Goal: Information Seeking & Learning: Learn about a topic

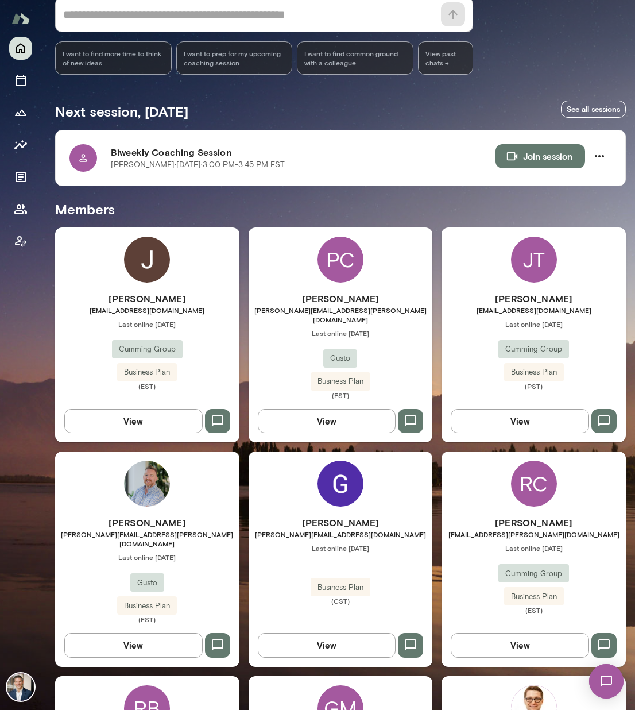
scroll to position [204, 0]
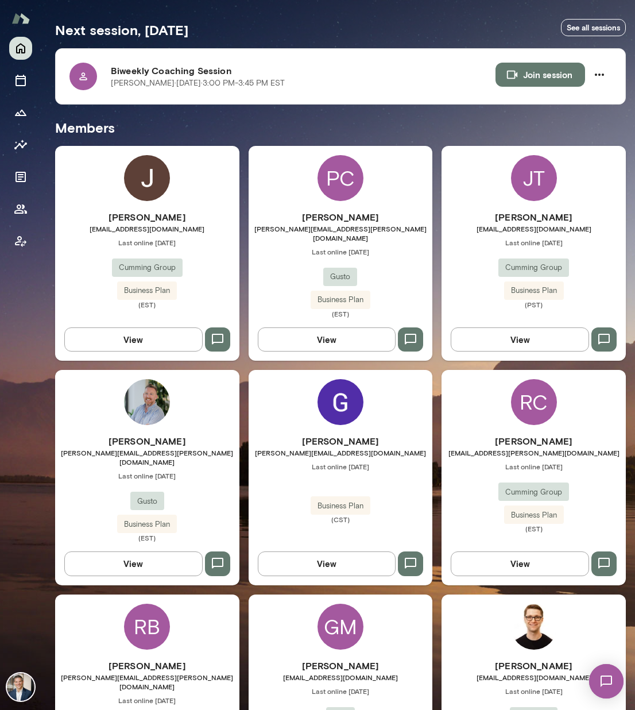
click at [503, 259] on div "Cumming Group" at bounding box center [533, 267] width 71 height 18
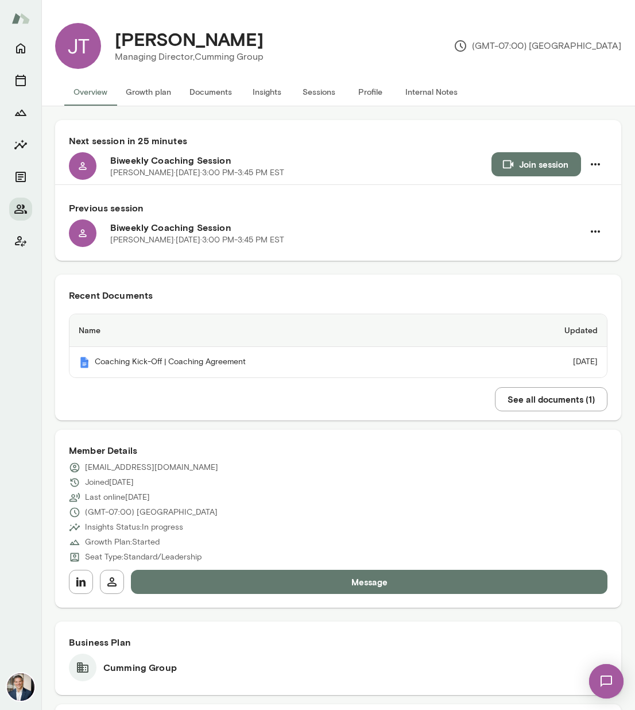
click at [262, 93] on button "Insights" at bounding box center [267, 92] width 52 height 28
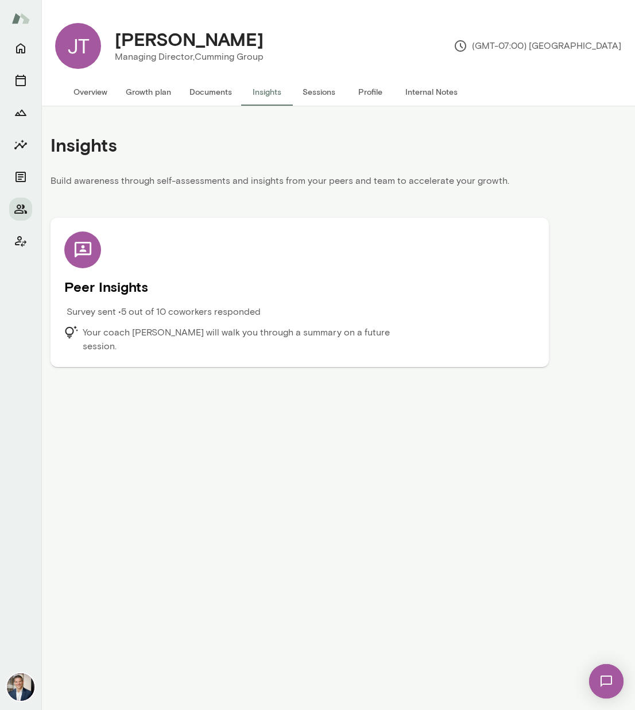
click at [249, 313] on p "Survey sent • 5 out of 10 coworkers responded" at bounding box center [164, 312] width 194 height 14
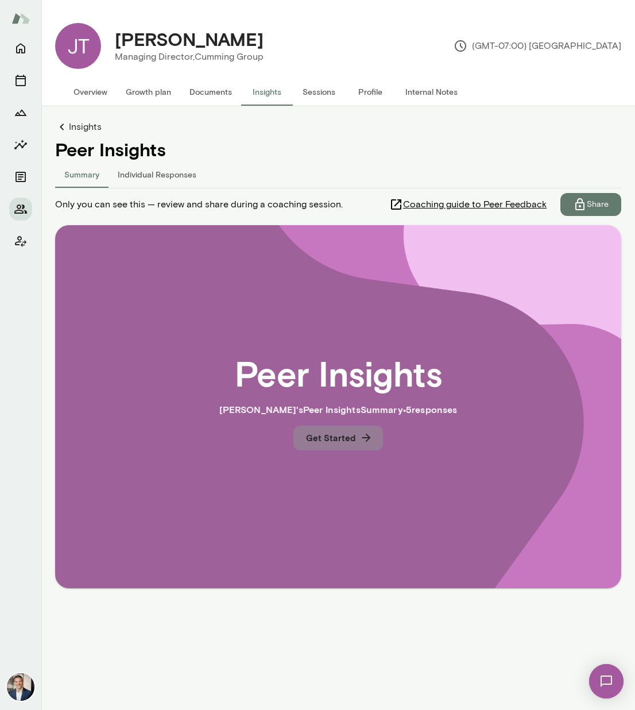
click at [345, 444] on button "Get Started" at bounding box center [338, 437] width 90 height 24
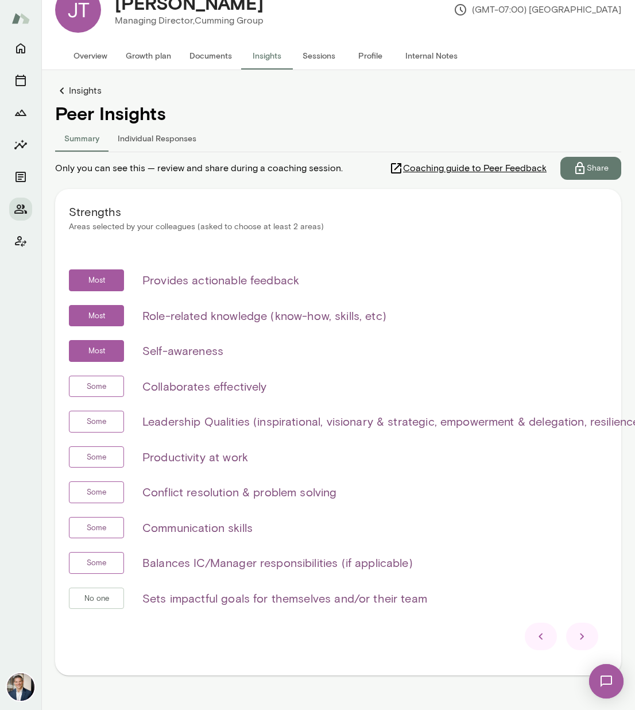
scroll to position [61, 0]
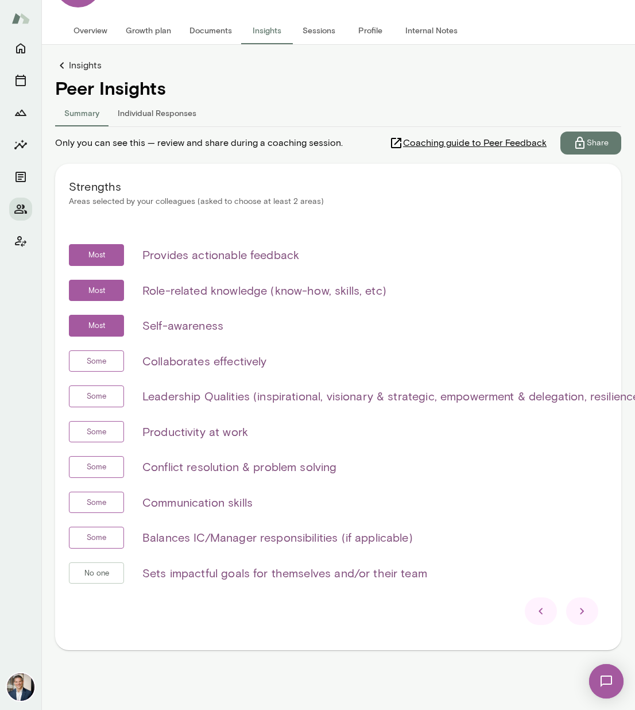
click at [503, 604] on icon at bounding box center [582, 611] width 14 height 14
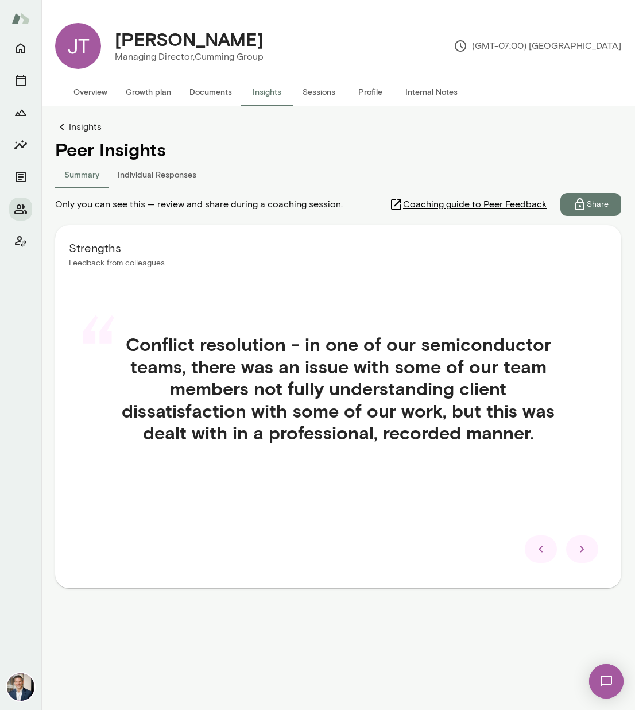
click at [503, 554] on icon at bounding box center [582, 549] width 14 height 14
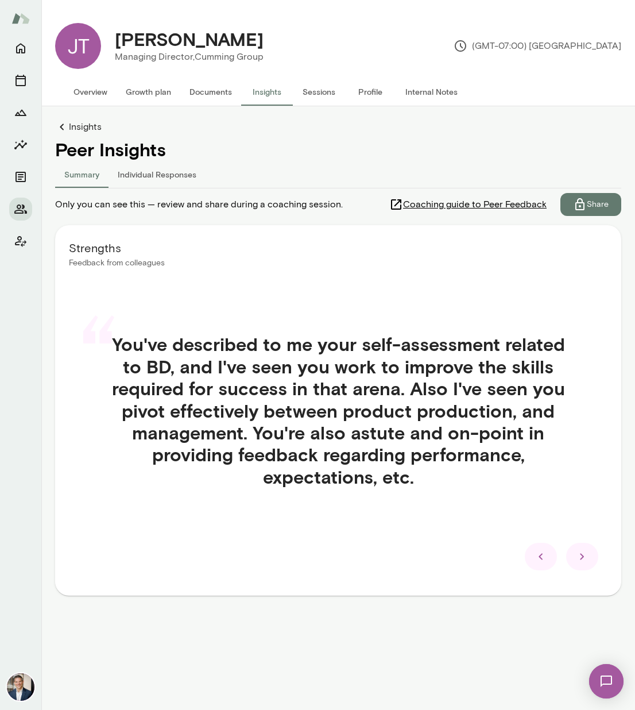
click at [503, 555] on icon at bounding box center [582, 556] width 4 height 6
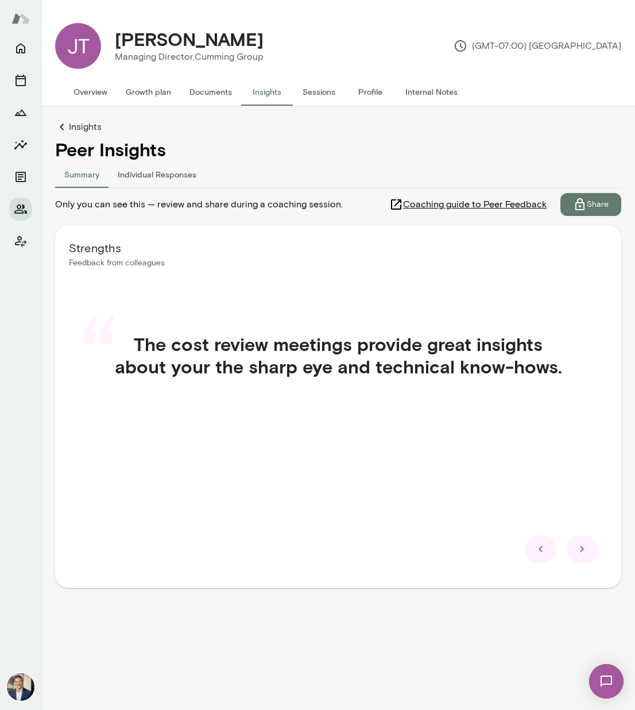
click at [503, 555] on icon at bounding box center [582, 549] width 14 height 14
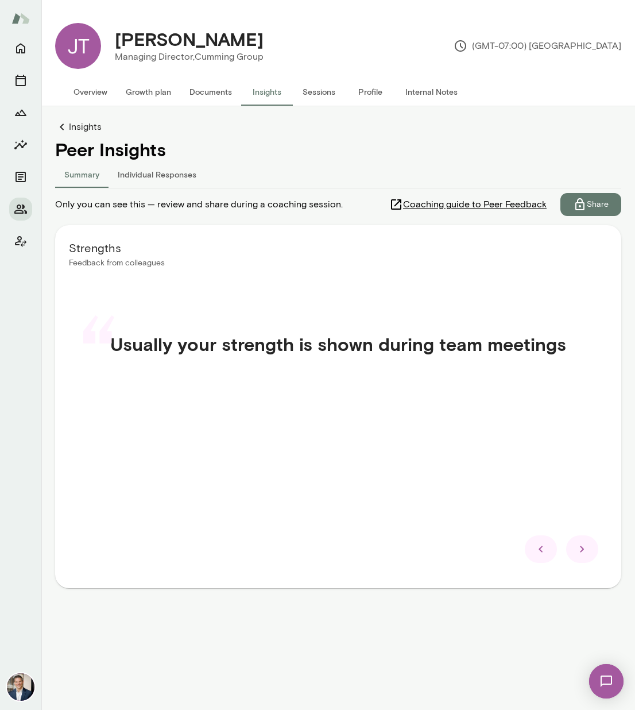
click at [503, 555] on icon at bounding box center [582, 549] width 14 height 14
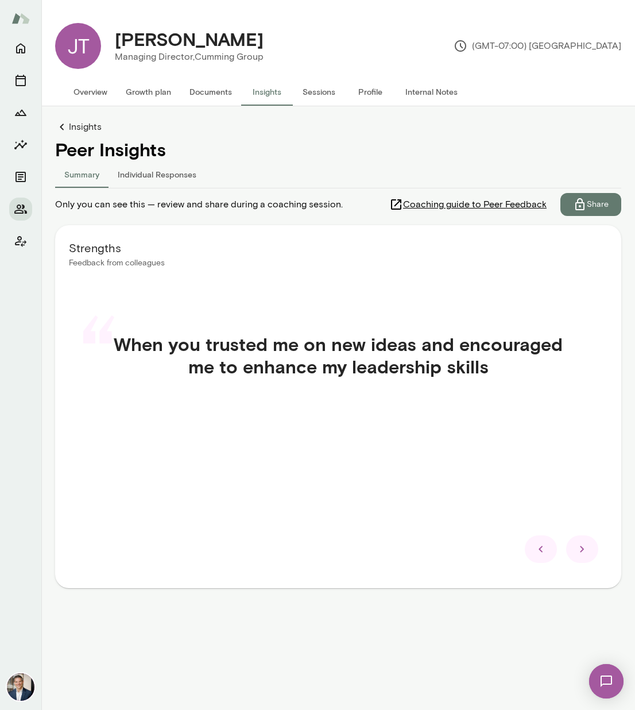
click at [503, 555] on icon at bounding box center [582, 549] width 14 height 14
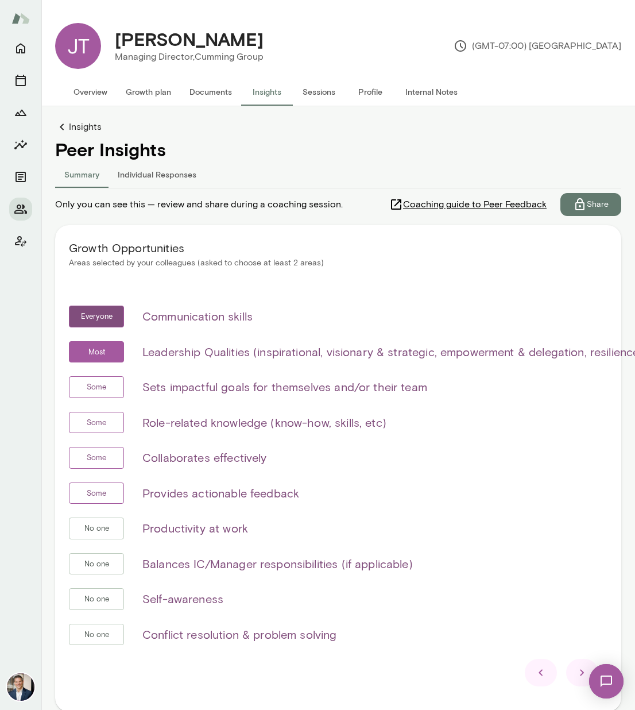
click at [503, 672] on icon at bounding box center [582, 672] width 14 height 14
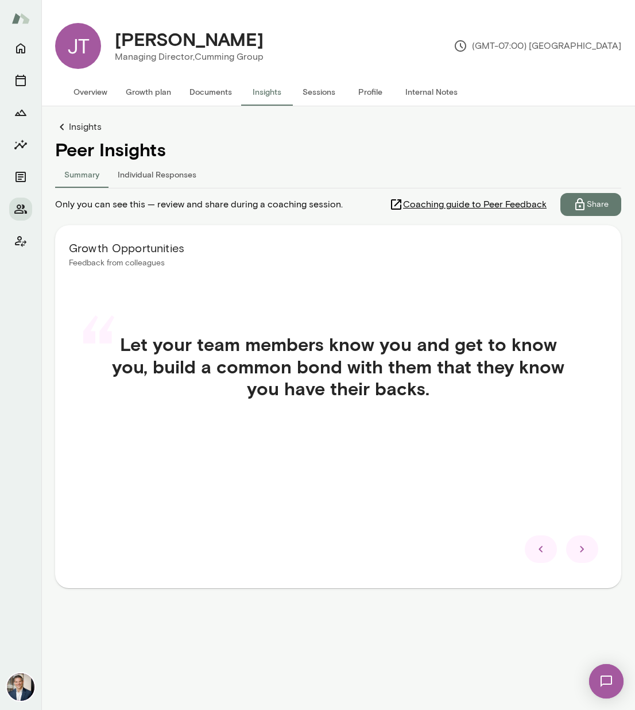
click at [503, 561] on div at bounding box center [582, 549] width 32 height 28
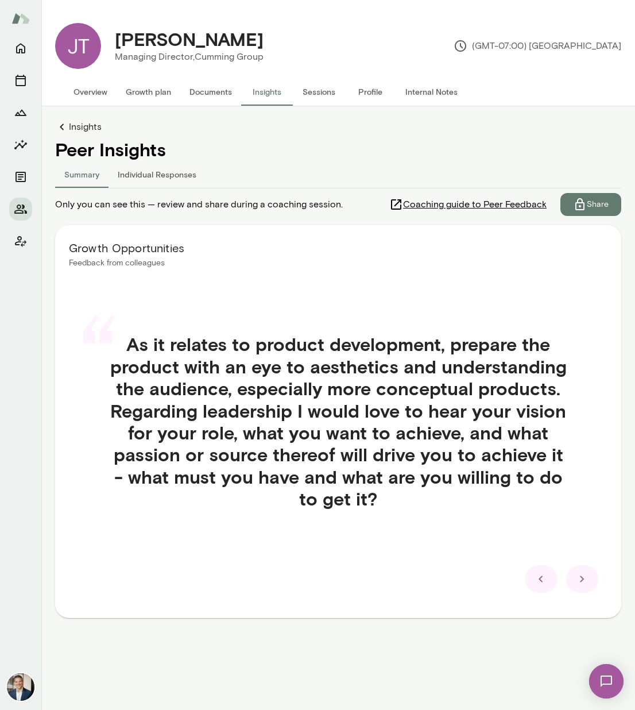
click at [503, 580] on icon at bounding box center [582, 579] width 14 height 14
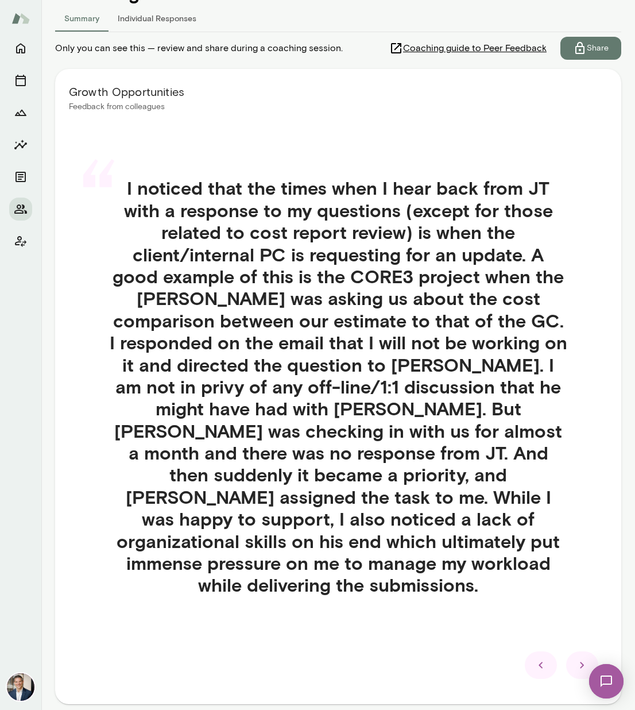
scroll to position [188, 0]
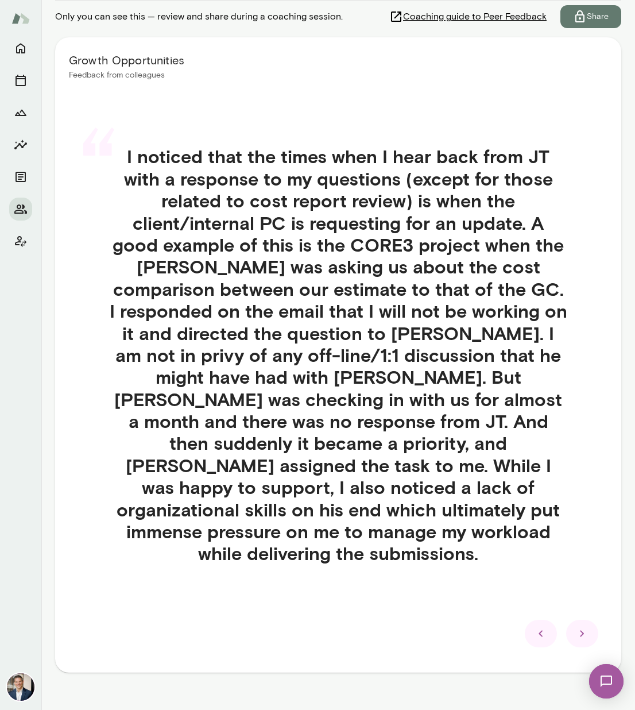
click at [503, 626] on icon at bounding box center [582, 633] width 14 height 14
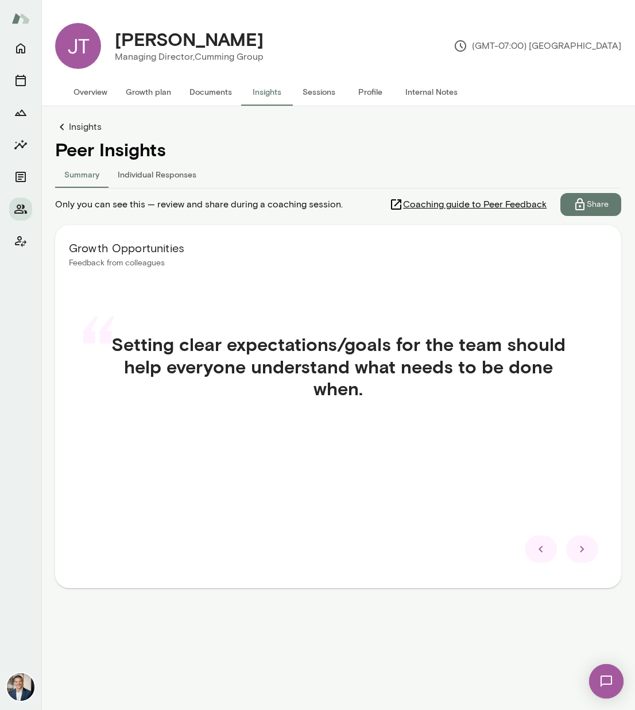
click at [503, 548] on icon at bounding box center [582, 549] width 14 height 14
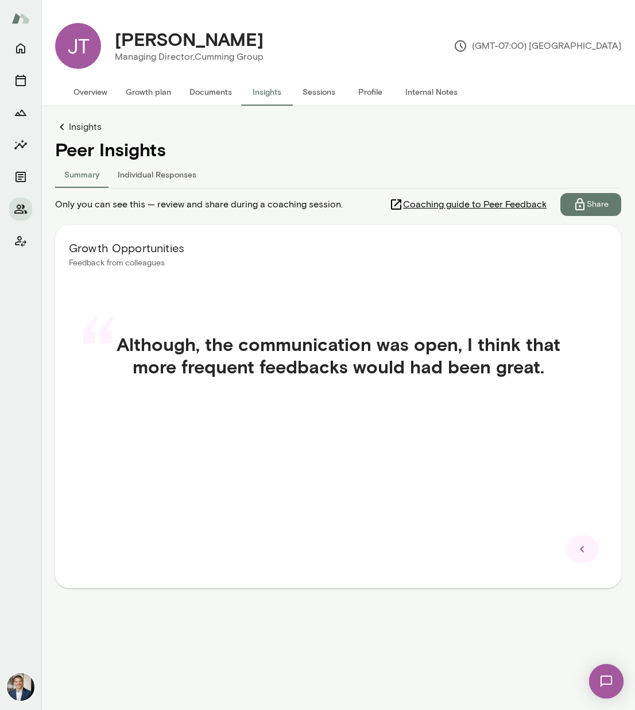
click at [503, 548] on icon at bounding box center [582, 549] width 14 height 14
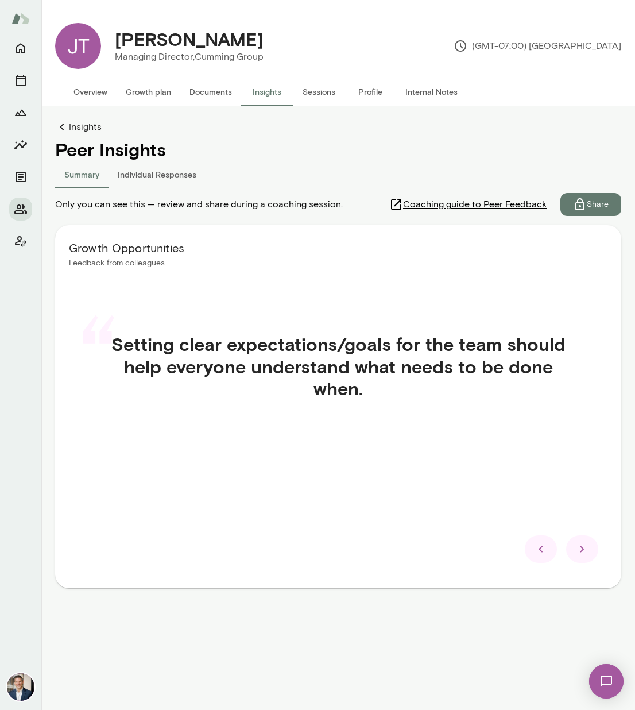
click at [503, 548] on icon at bounding box center [582, 549] width 14 height 14
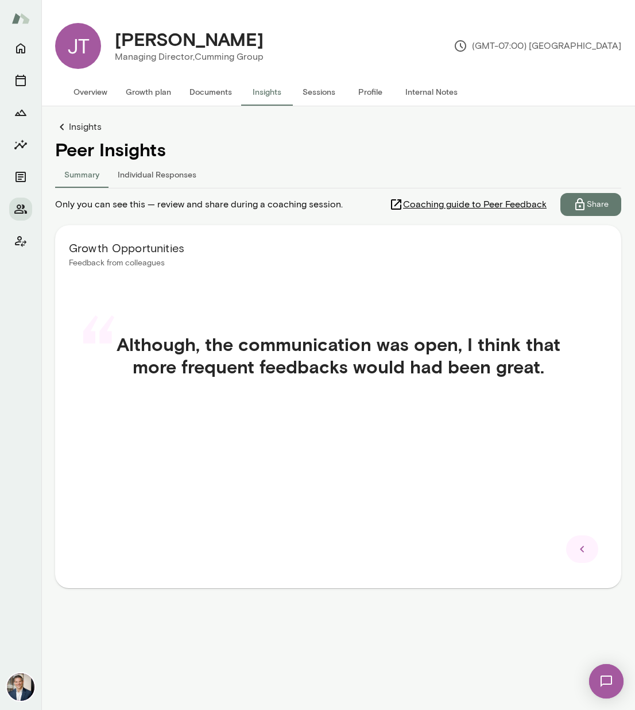
click at [503, 548] on icon at bounding box center [582, 549] width 14 height 14
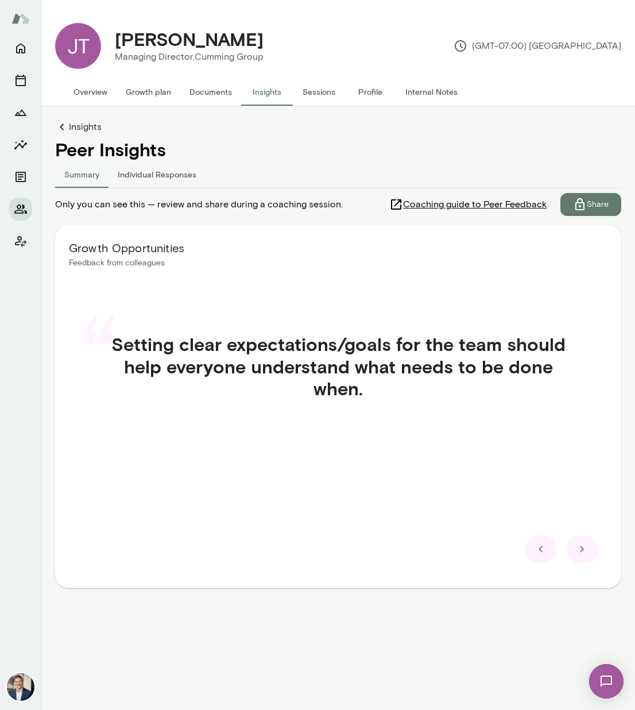
click at [503, 548] on icon at bounding box center [582, 549] width 14 height 14
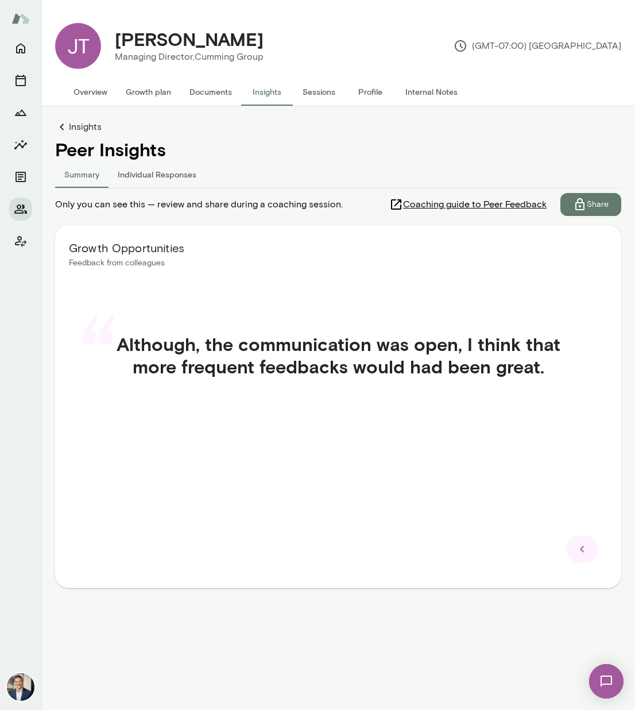
click at [503, 548] on icon at bounding box center [582, 549] width 14 height 14
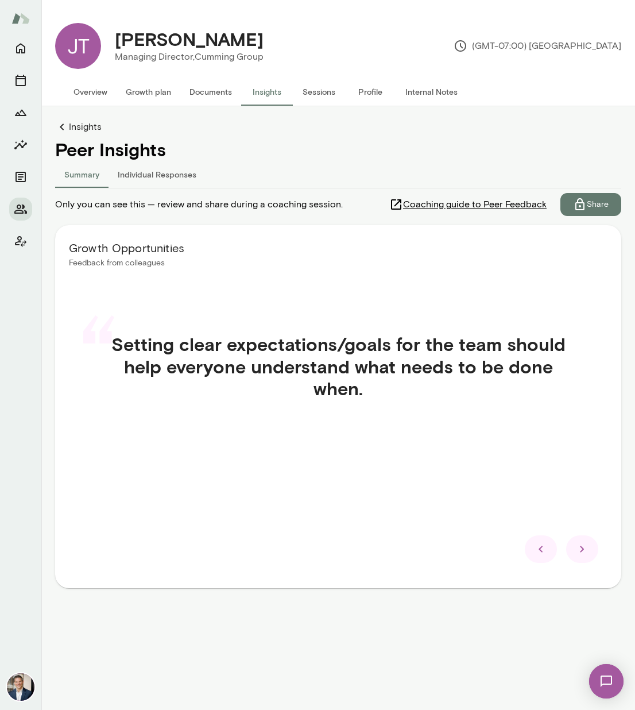
click at [503, 548] on icon at bounding box center [582, 549] width 14 height 14
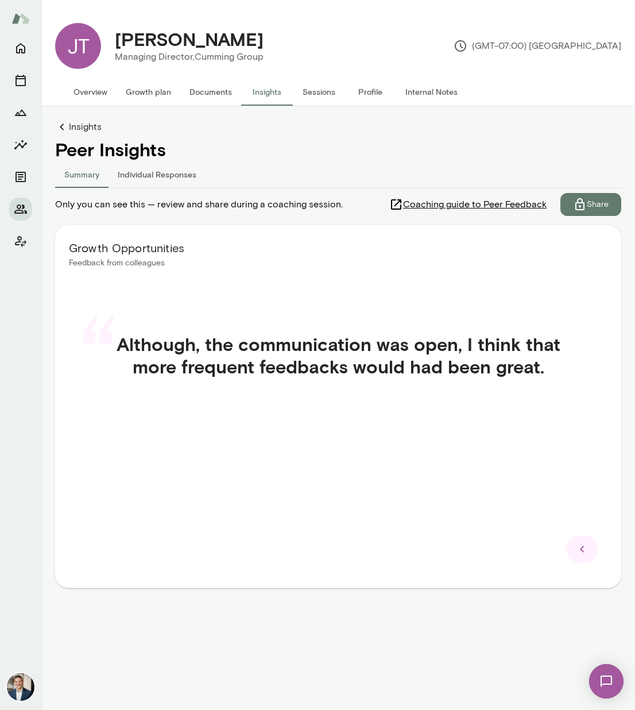
click at [503, 548] on icon at bounding box center [582, 549] width 14 height 14
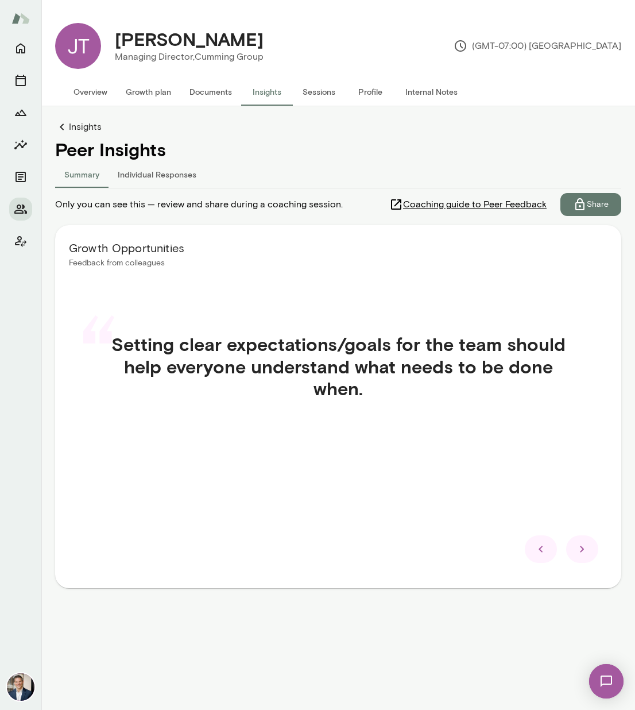
click at [503, 548] on icon at bounding box center [582, 549] width 14 height 14
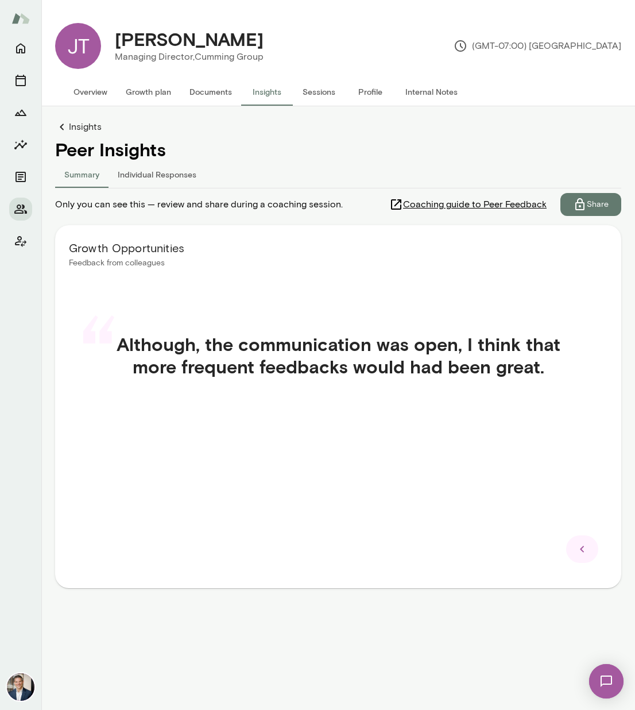
click at [503, 548] on icon at bounding box center [582, 549] width 14 height 14
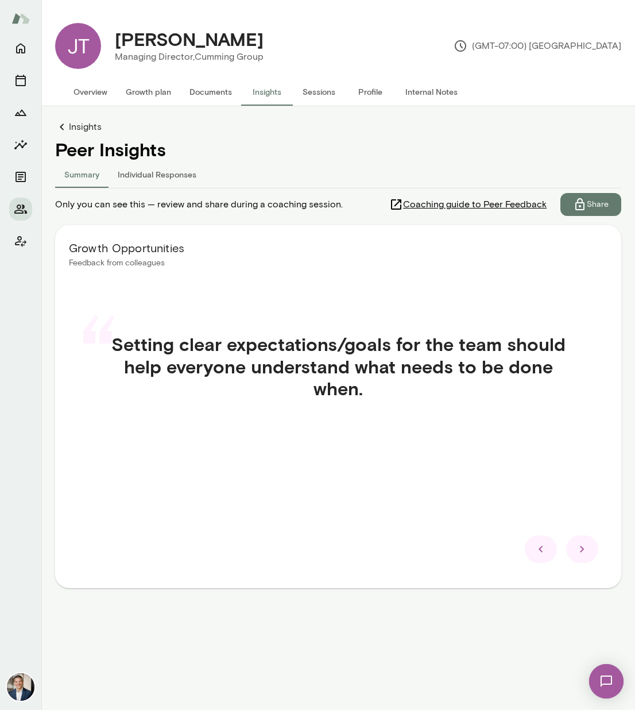
click at [503, 548] on icon at bounding box center [582, 549] width 14 height 14
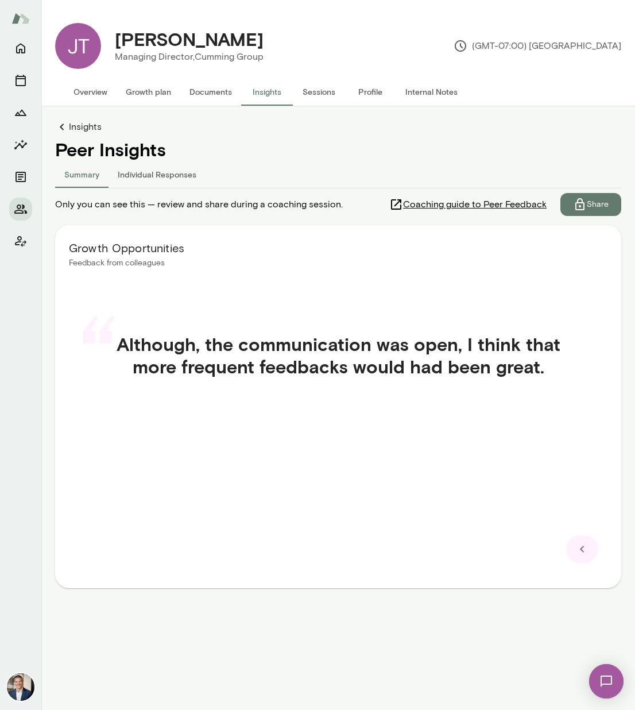
click at [61, 176] on button "Summary" at bounding box center [81, 174] width 53 height 28
click at [79, 137] on div "Insights Peer Insights Summary Individual Responses Only you can see this — rev…" at bounding box center [338, 377] width 566 height 514
click at [79, 131] on link "Insights" at bounding box center [338, 127] width 566 height 14
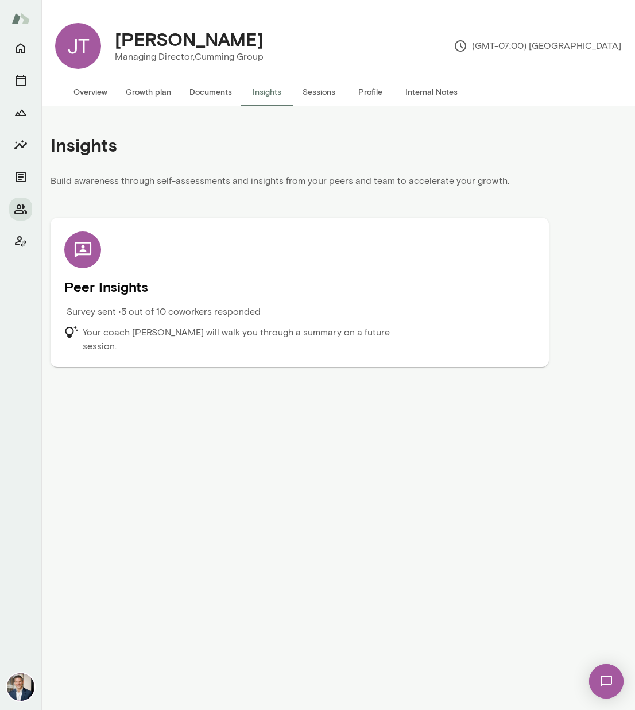
click at [270, 313] on div "Survey sent • 5 out of 10 coworkers responded" at bounding box center [240, 315] width 353 height 21
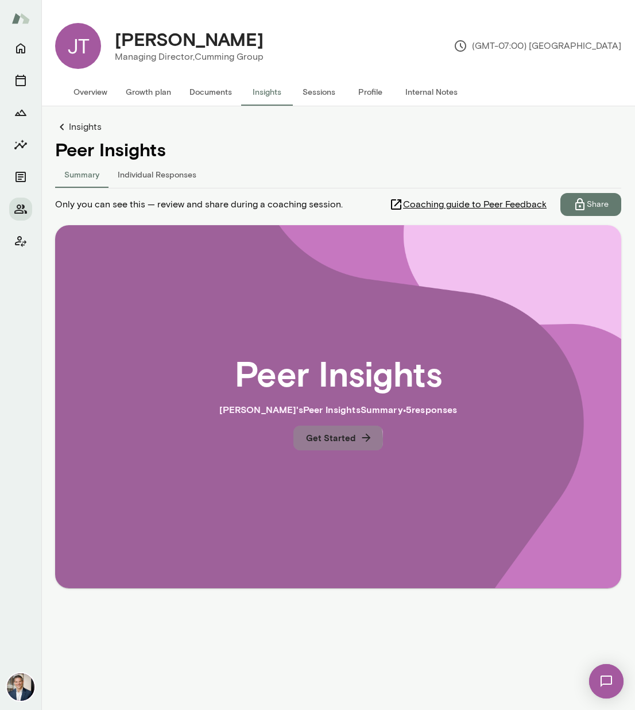
click at [327, 440] on button "Get Started" at bounding box center [338, 437] width 90 height 24
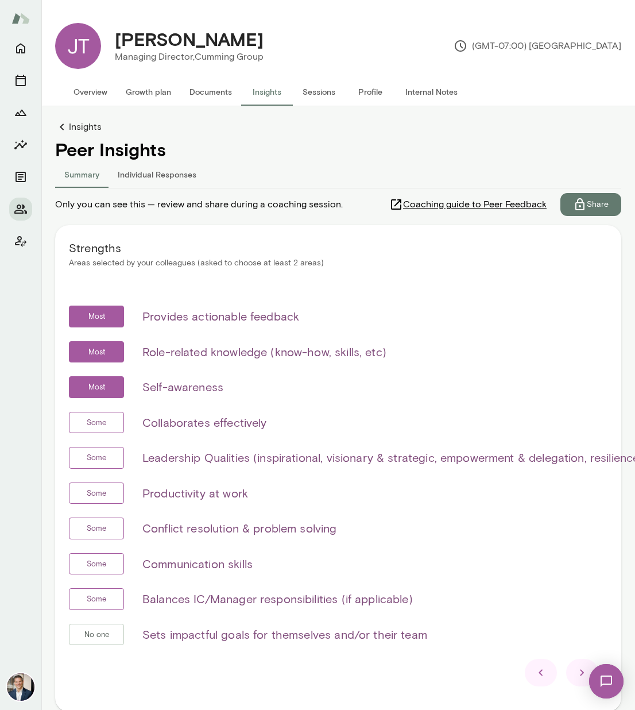
click at [456, 203] on span "Coaching guide to Peer Feedback" at bounding box center [475, 204] width 144 height 14
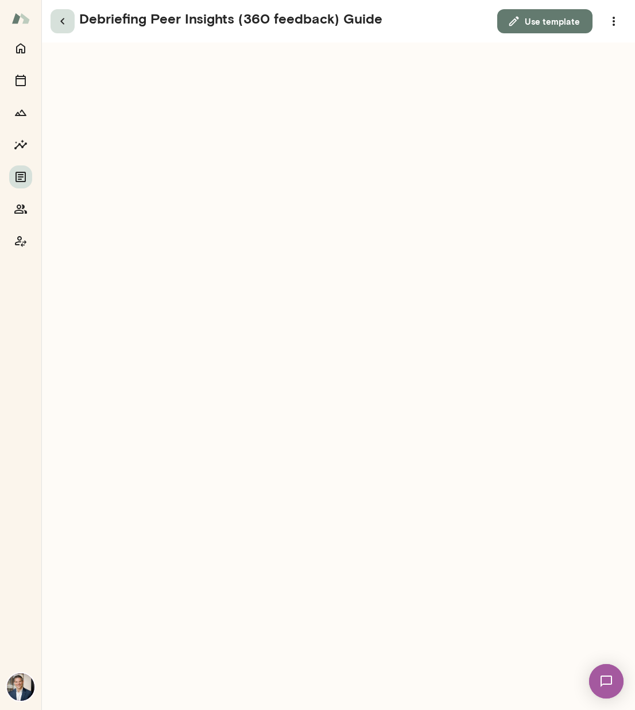
click at [63, 20] on icon "button" at bounding box center [62, 21] width 4 height 6
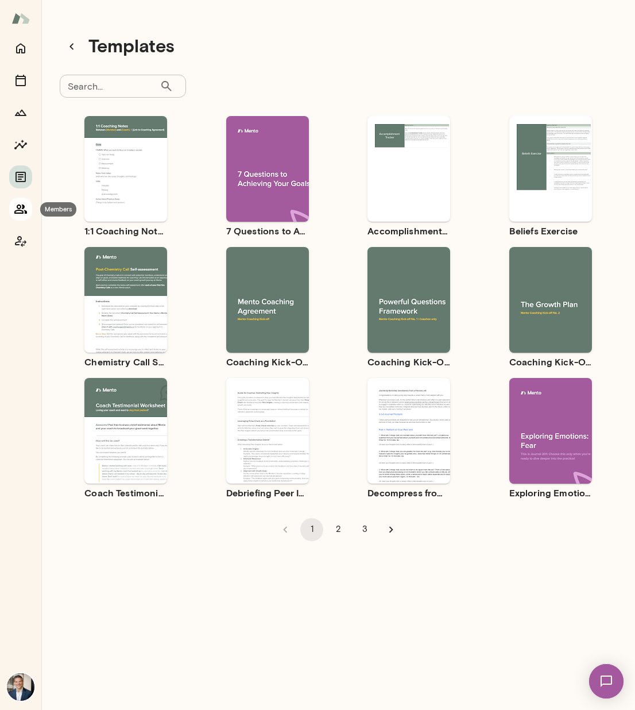
click at [22, 216] on button "Members" at bounding box center [20, 208] width 23 height 23
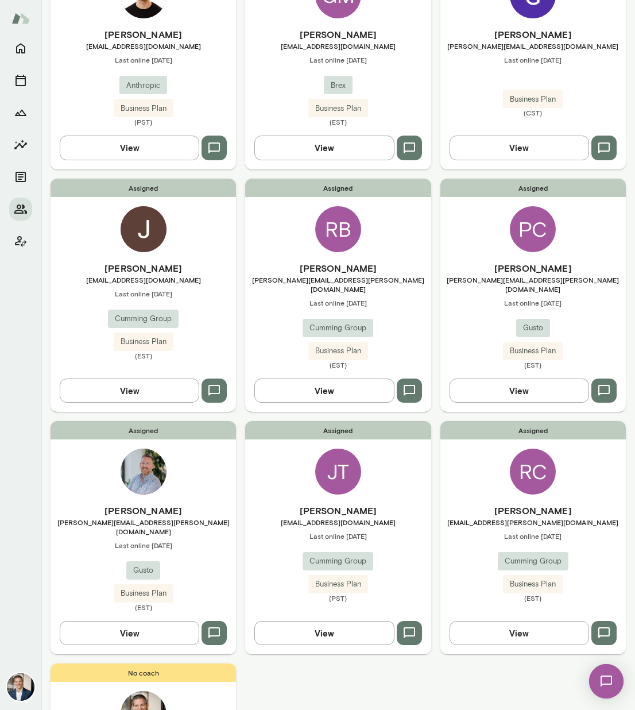
scroll to position [232, 0]
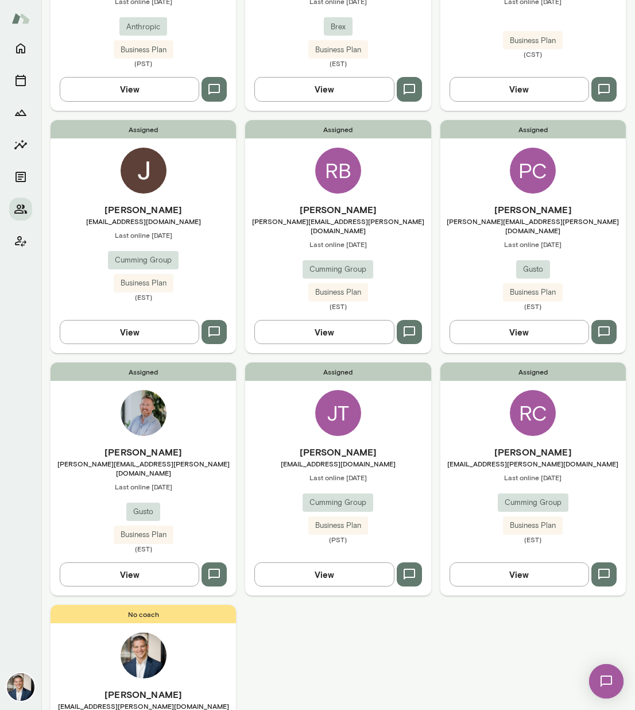
click at [344, 417] on div "JT" at bounding box center [338, 413] width 46 height 46
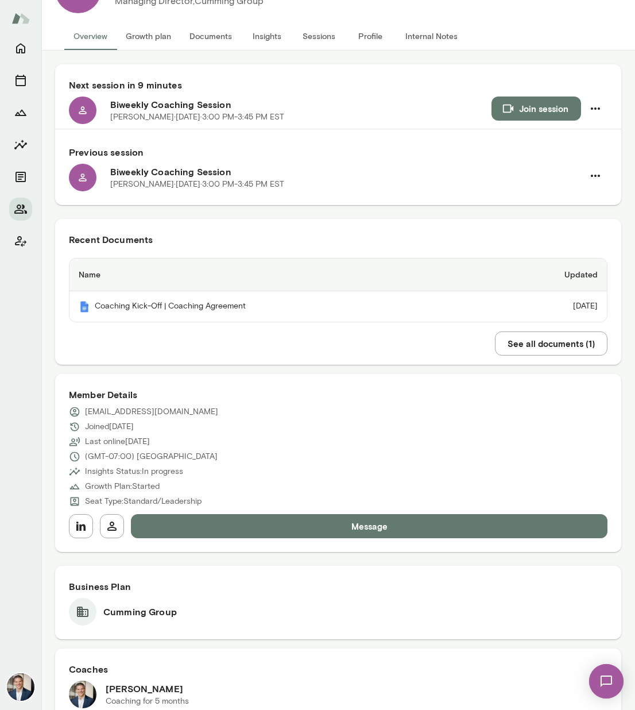
scroll to position [56, 0]
click at [261, 37] on button "Insights" at bounding box center [267, 36] width 52 height 28
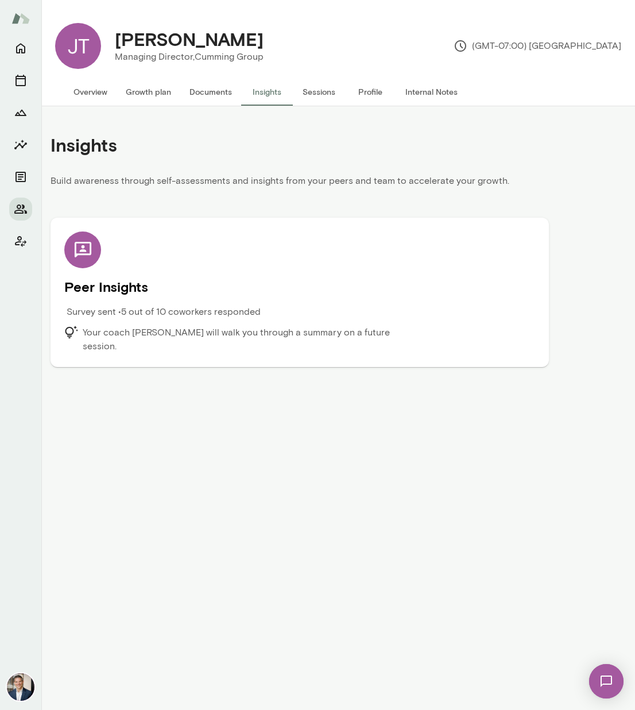
click at [195, 288] on h5 "Peer Insights" at bounding box center [299, 286] width 471 height 18
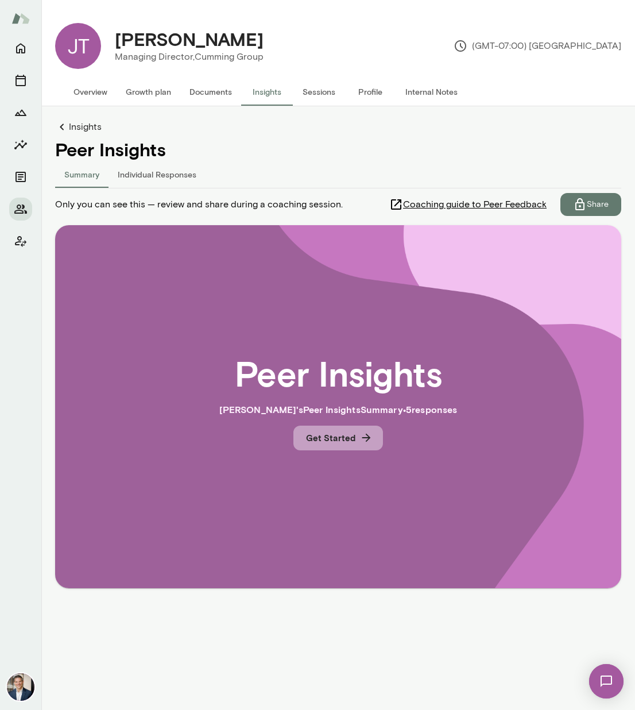
click at [346, 440] on button "Get Started" at bounding box center [338, 437] width 90 height 24
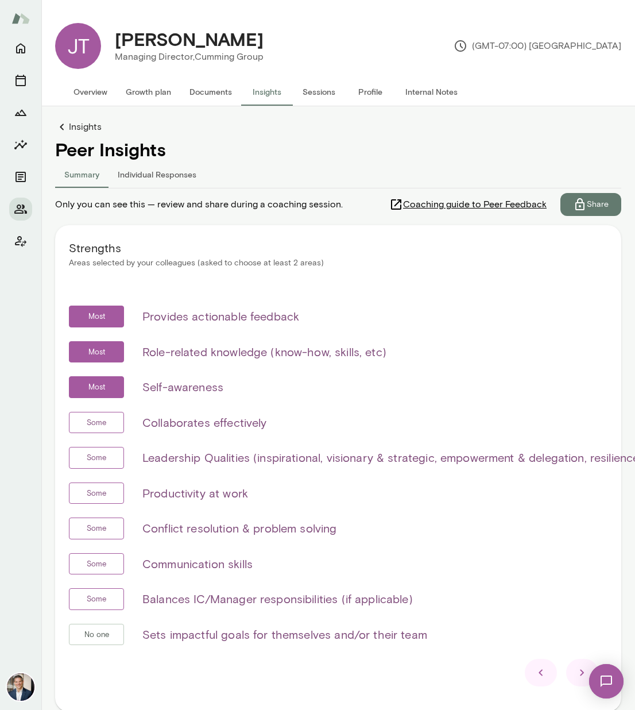
click at [90, 179] on button "Summary" at bounding box center [81, 174] width 53 height 28
click at [68, 123] on icon at bounding box center [62, 127] width 14 height 14
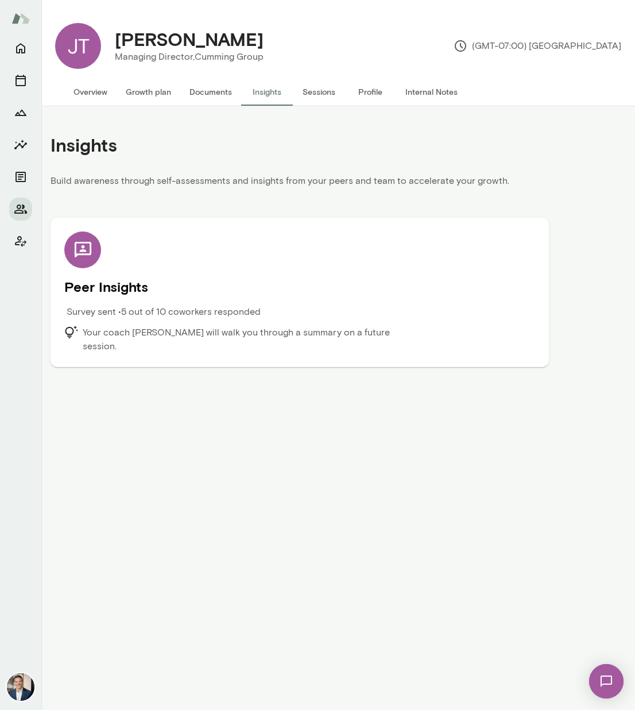
click at [214, 288] on h5 "Peer Insights" at bounding box center [299, 286] width 471 height 18
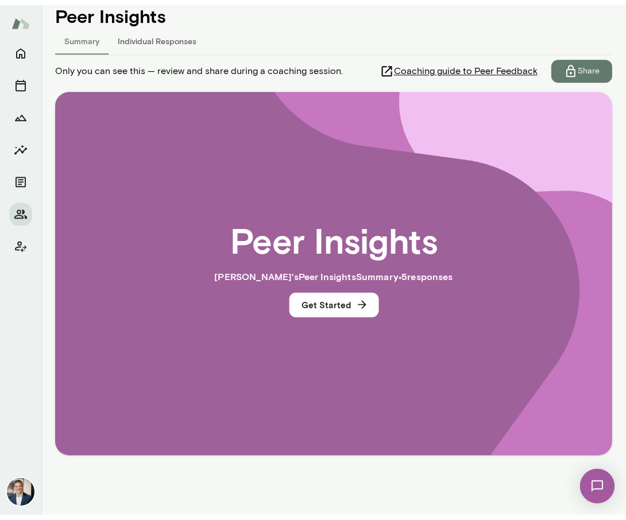
scroll to position [140, 0]
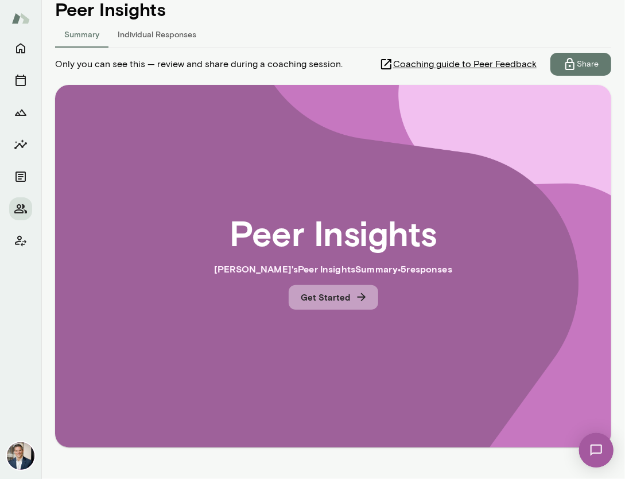
click at [344, 297] on button "Get Started" at bounding box center [334, 297] width 90 height 24
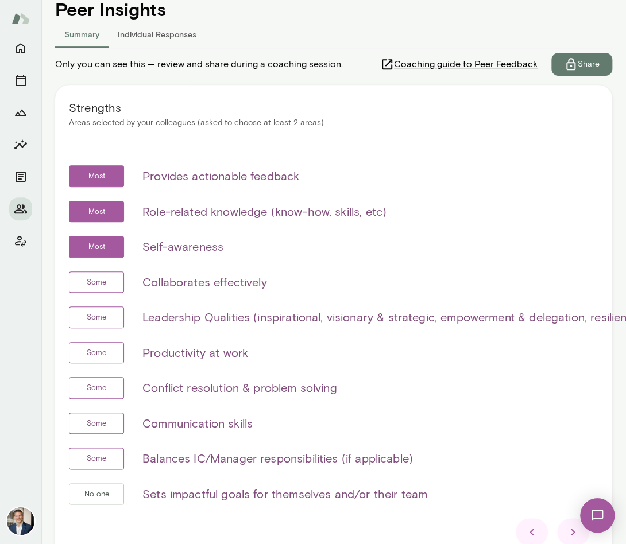
scroll to position [143, 0]
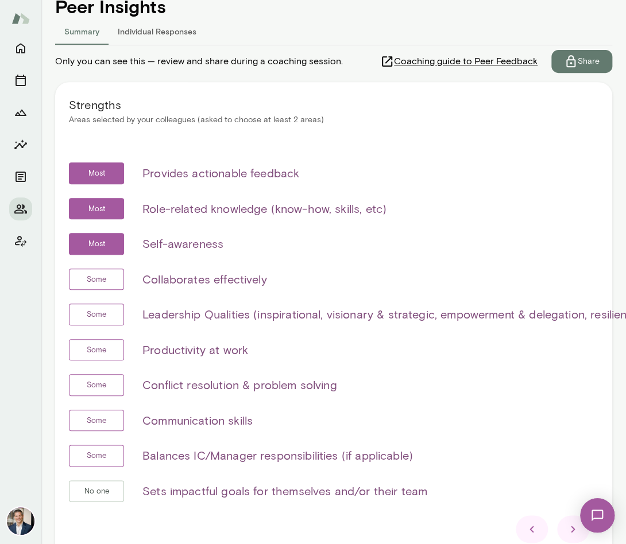
click at [570, 527] on icon at bounding box center [573, 529] width 14 height 14
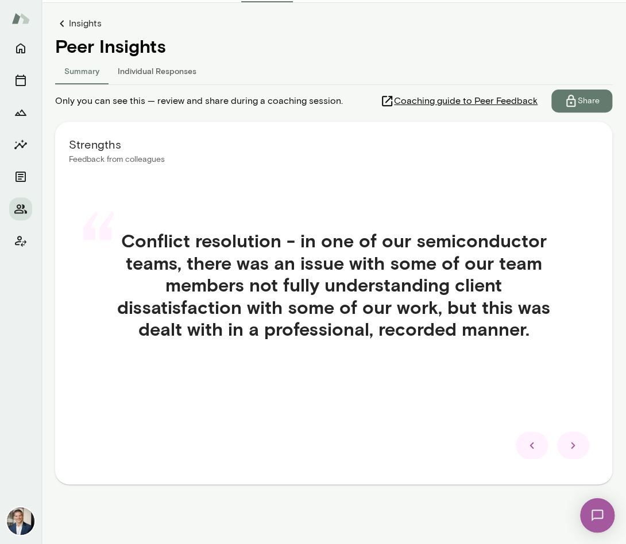
scroll to position [103, 0]
click at [567, 443] on icon at bounding box center [573, 446] width 14 height 14
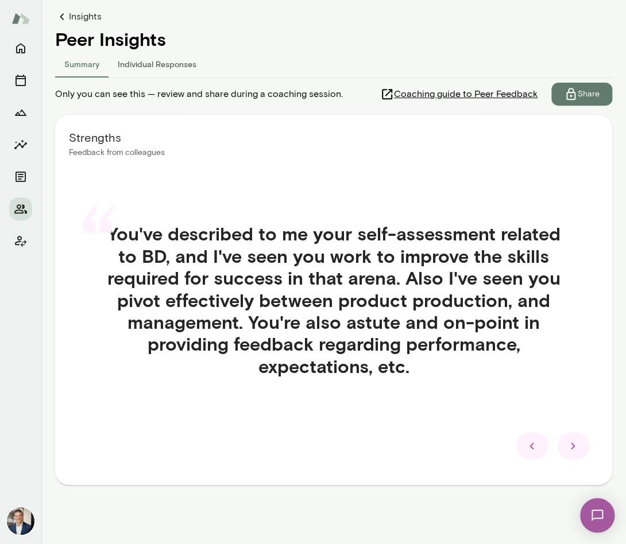
click at [576, 449] on icon at bounding box center [573, 446] width 14 height 14
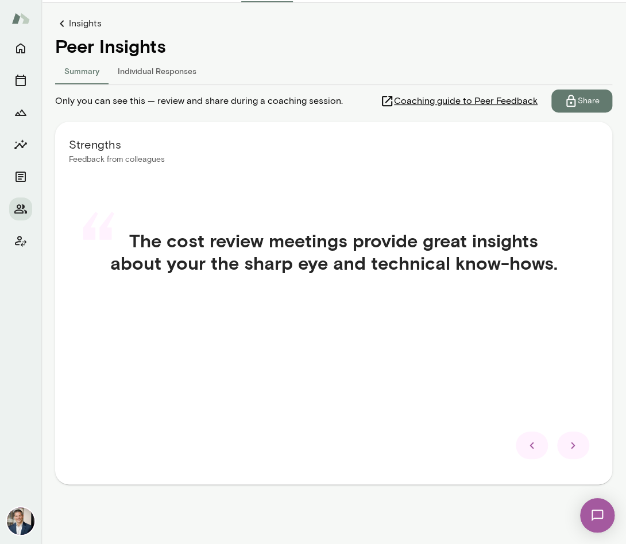
scroll to position [103, 0]
click at [571, 448] on icon at bounding box center [573, 446] width 14 height 14
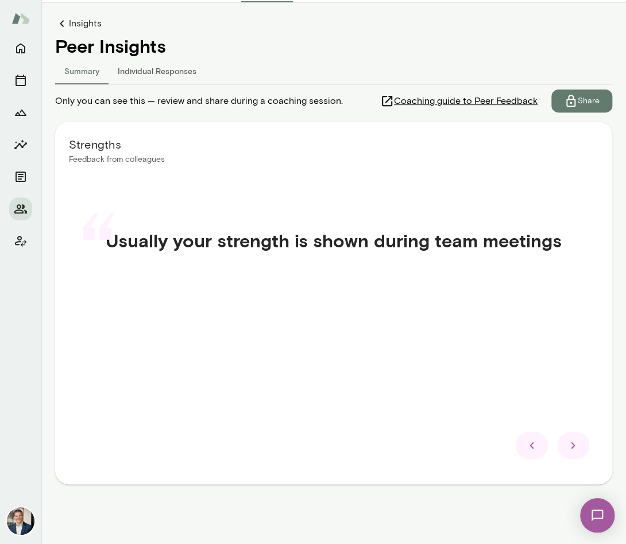
click at [571, 448] on icon at bounding box center [573, 446] width 14 height 14
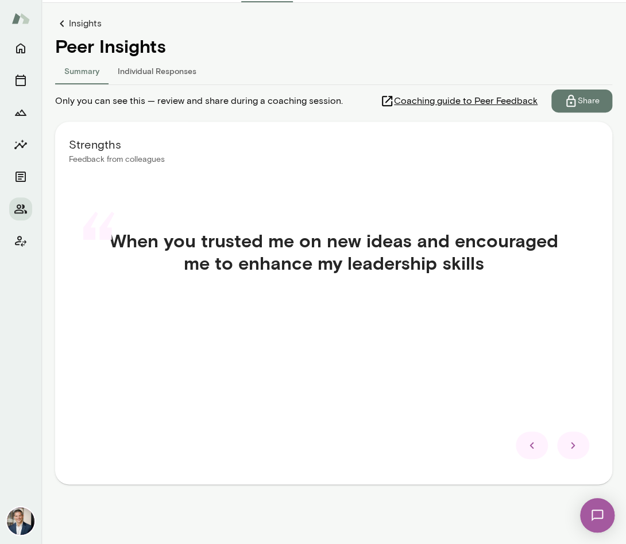
click at [571, 448] on icon at bounding box center [573, 446] width 14 height 14
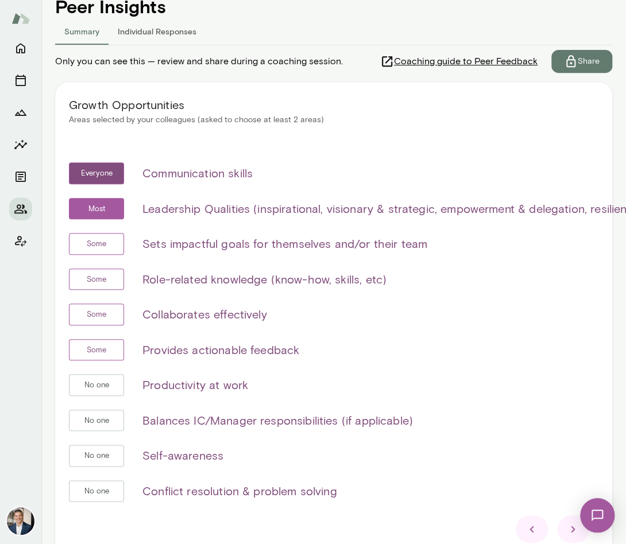
click at [531, 526] on icon at bounding box center [531, 529] width 4 height 6
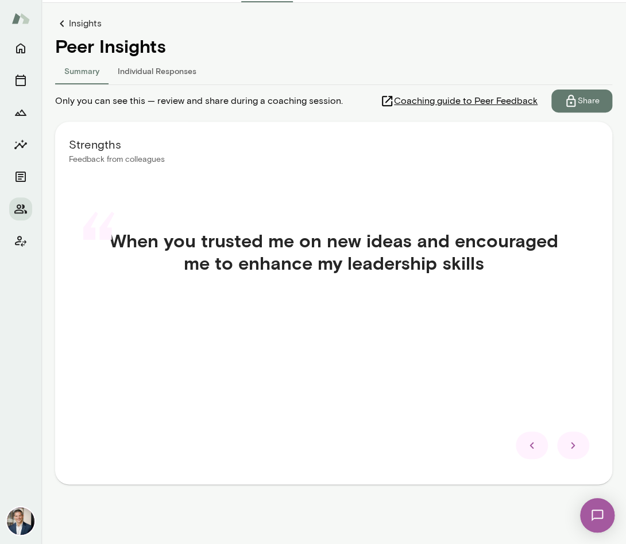
drag, startPoint x: 542, startPoint y: 445, endPoint x: 535, endPoint y: 445, distance: 7.5
click at [540, 445] on div at bounding box center [531, 446] width 32 height 28
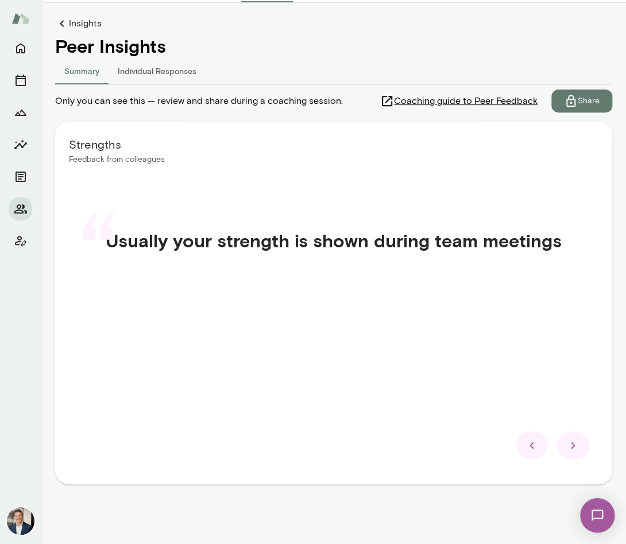
click at [535, 445] on icon at bounding box center [532, 446] width 14 height 14
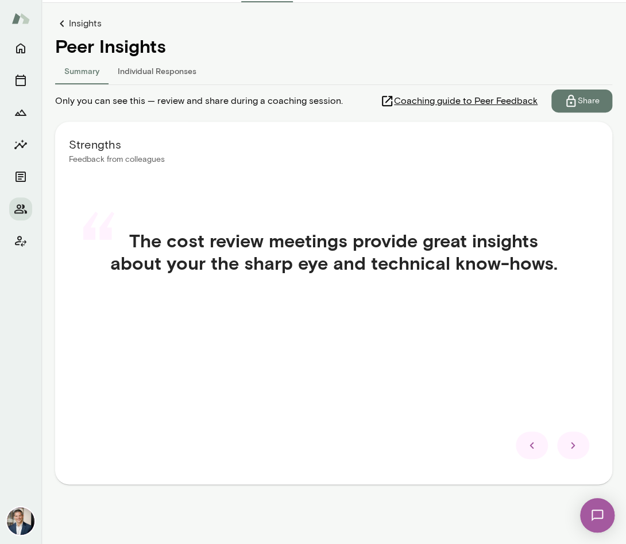
click at [535, 445] on icon at bounding box center [532, 446] width 14 height 14
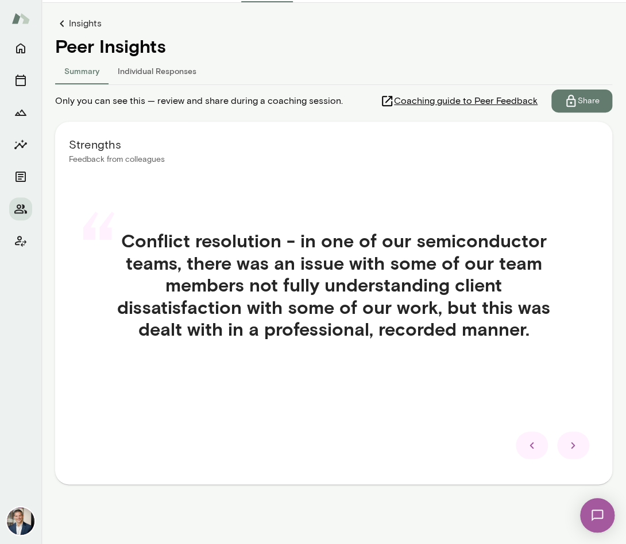
click at [535, 444] on icon at bounding box center [532, 446] width 14 height 14
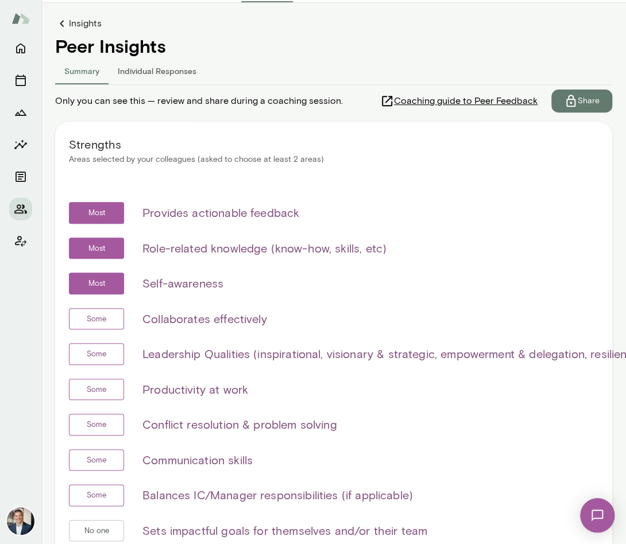
scroll to position [143, 0]
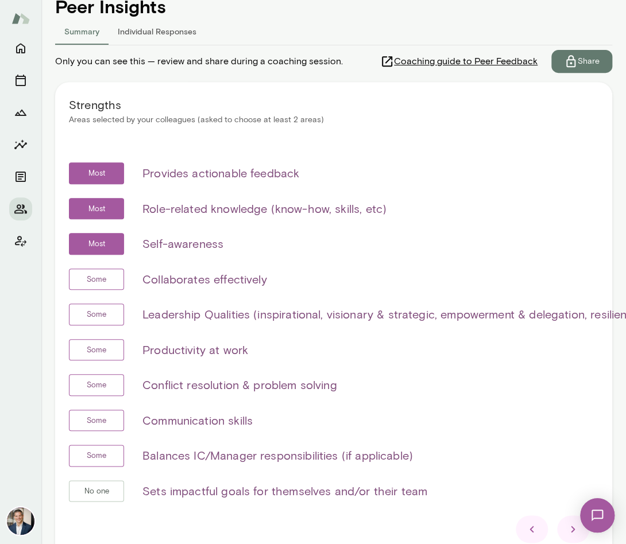
click at [564, 524] on div at bounding box center [573, 529] width 32 height 28
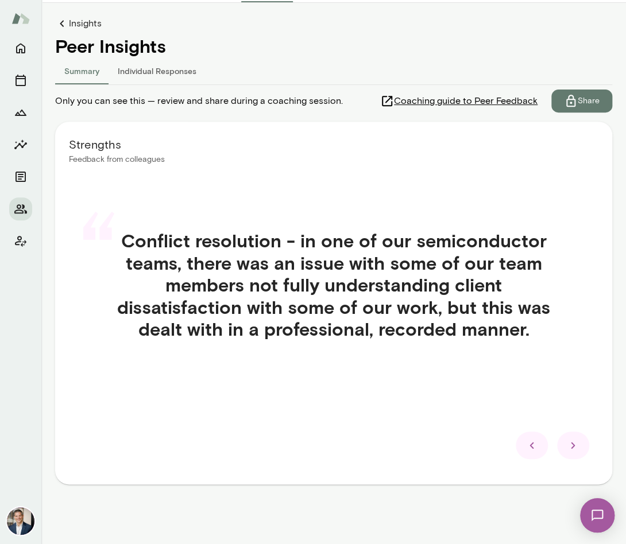
click at [578, 447] on icon at bounding box center [573, 446] width 14 height 14
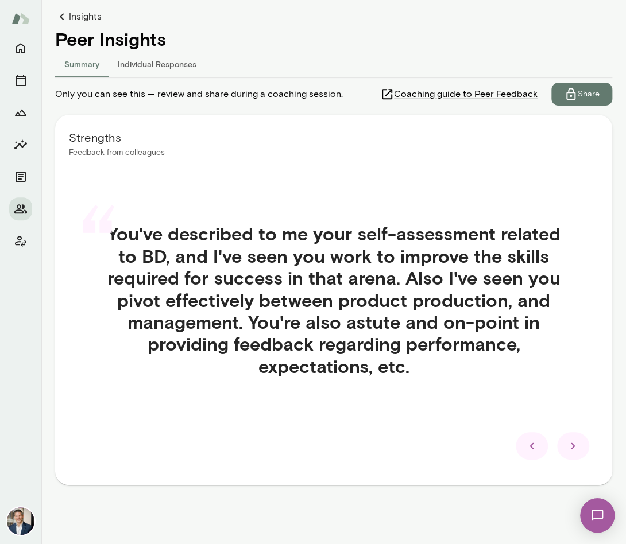
click at [576, 448] on icon at bounding box center [573, 446] width 14 height 14
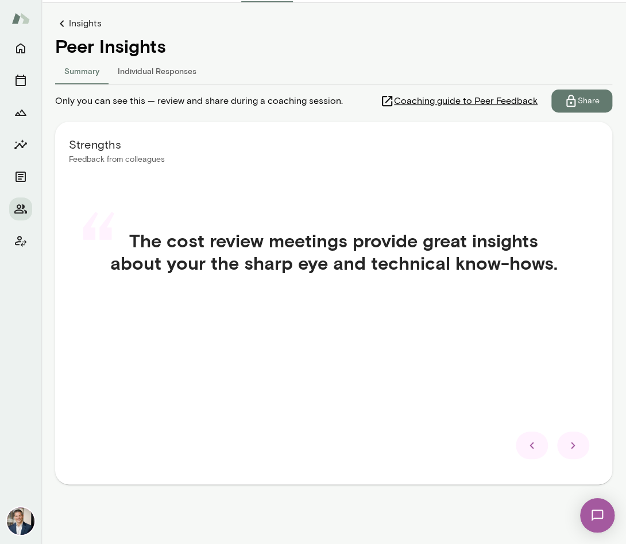
click at [576, 448] on icon at bounding box center [573, 446] width 14 height 14
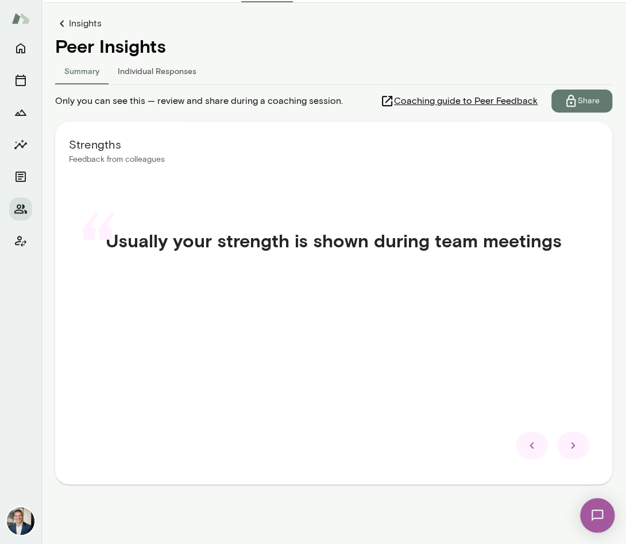
click at [576, 448] on icon at bounding box center [573, 446] width 14 height 14
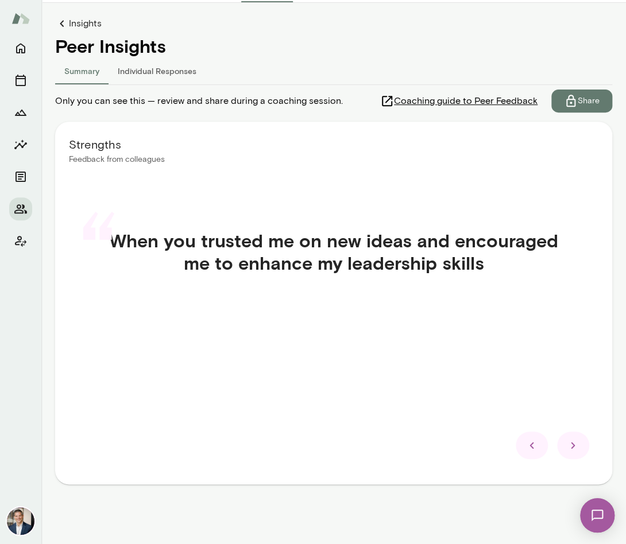
click at [575, 448] on icon at bounding box center [573, 446] width 14 height 14
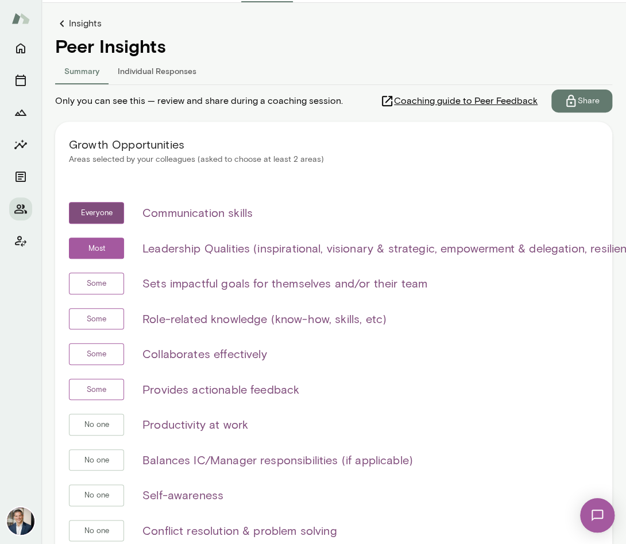
scroll to position [143, 0]
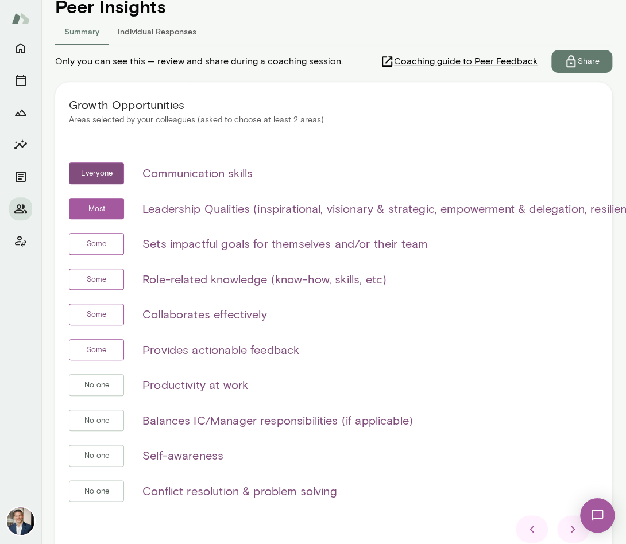
click at [567, 522] on icon at bounding box center [573, 529] width 14 height 14
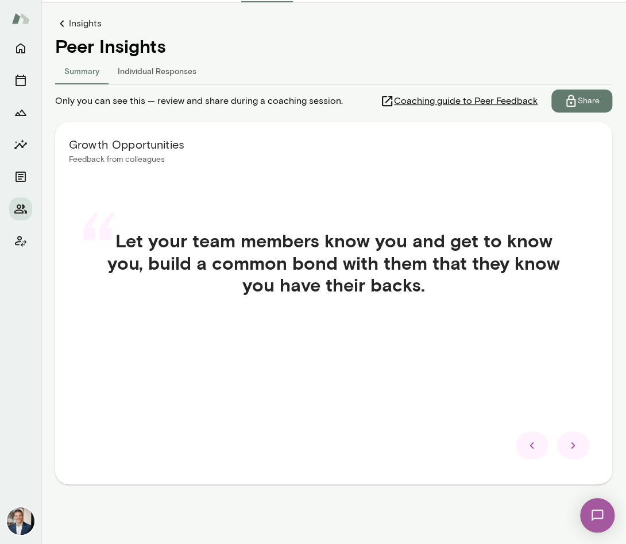
scroll to position [103, 0]
click at [574, 454] on div at bounding box center [573, 446] width 32 height 28
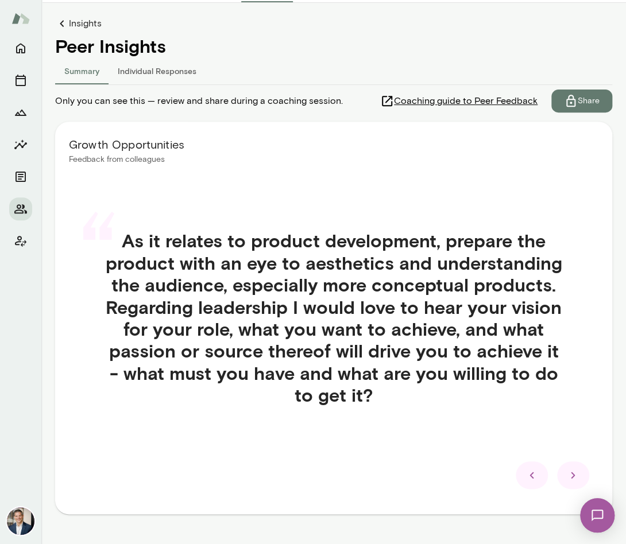
scroll to position [133, 0]
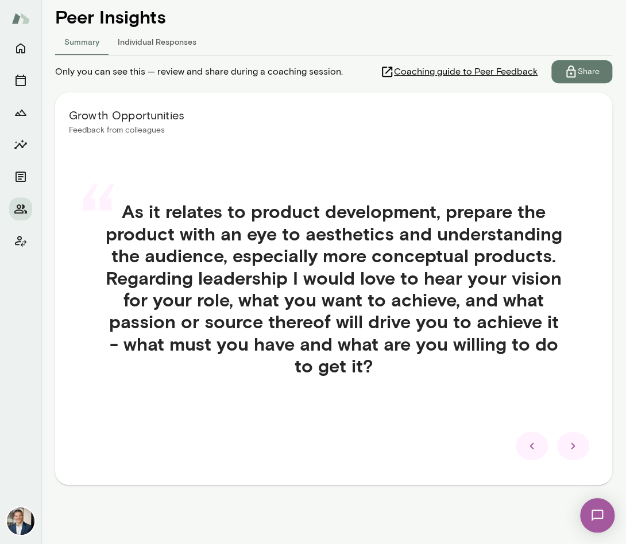
click at [573, 451] on icon at bounding box center [573, 446] width 14 height 14
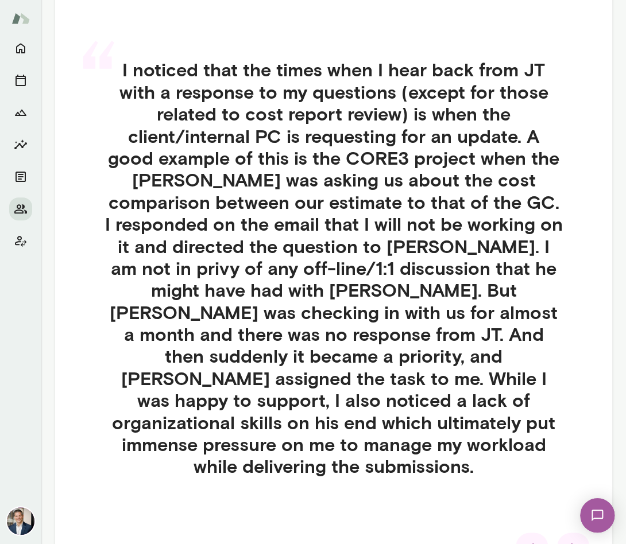
scroll to position [277, 0]
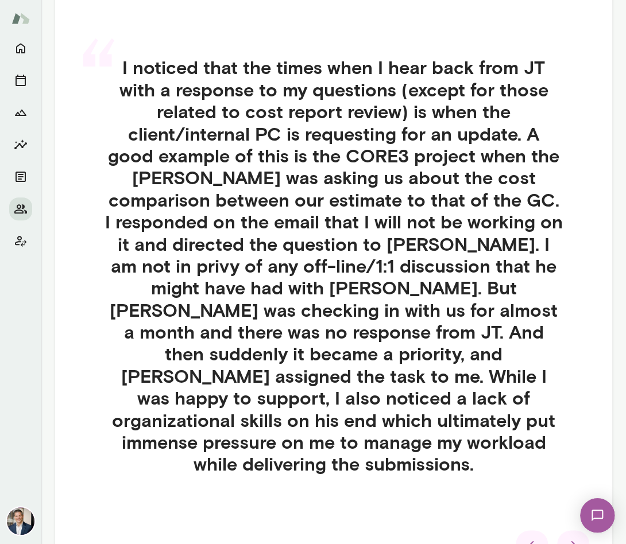
click at [564, 530] on div at bounding box center [573, 544] width 32 height 28
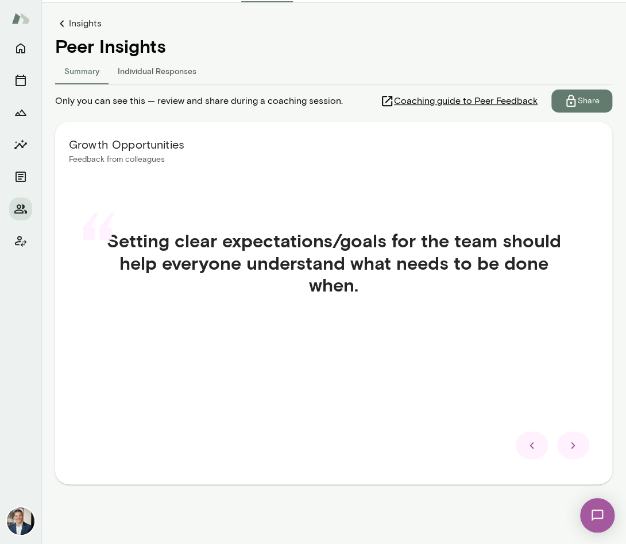
scroll to position [103, 0]
click at [573, 443] on icon at bounding box center [573, 446] width 14 height 14
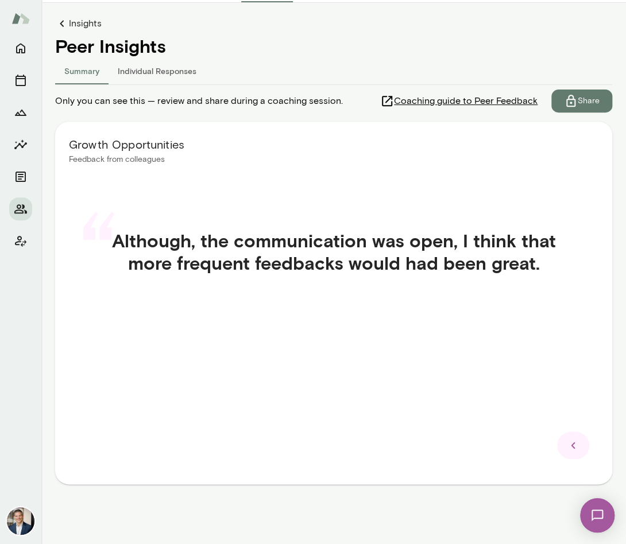
click at [576, 447] on icon at bounding box center [573, 446] width 14 height 14
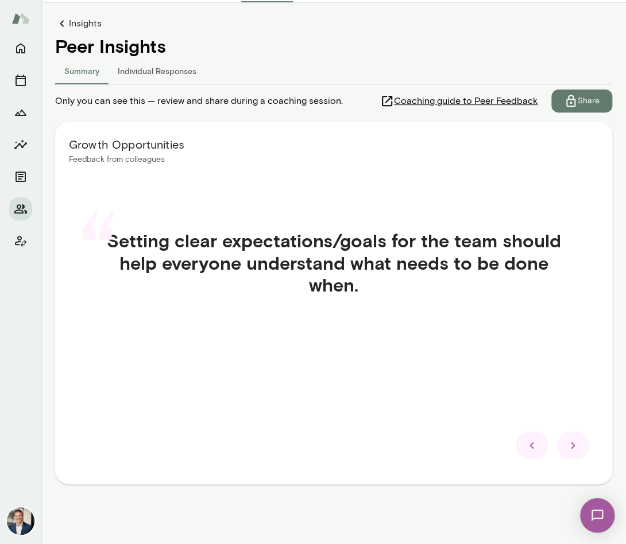
click at [540, 447] on div at bounding box center [531, 446] width 32 height 28
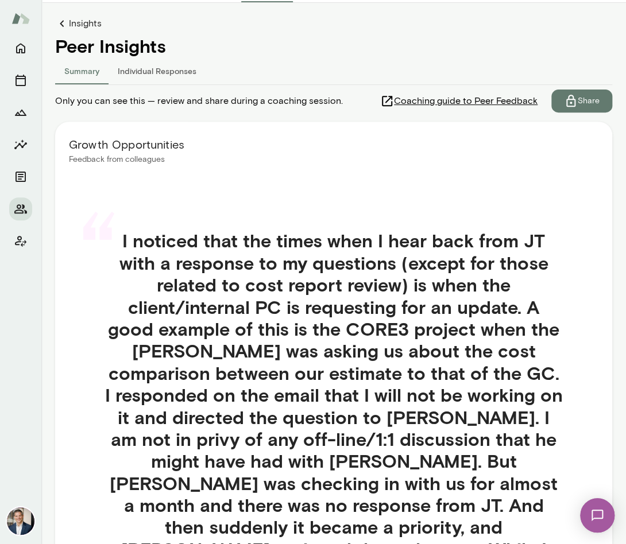
scroll to position [353, 0]
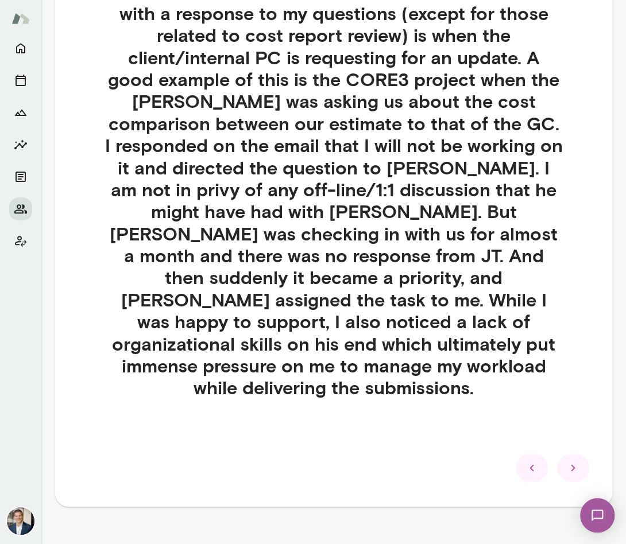
click at [540, 454] on div at bounding box center [531, 468] width 32 height 28
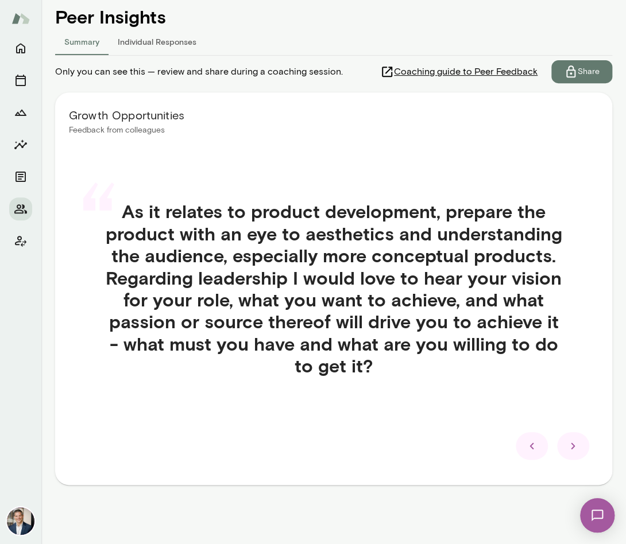
click at [532, 449] on icon at bounding box center [532, 446] width 14 height 14
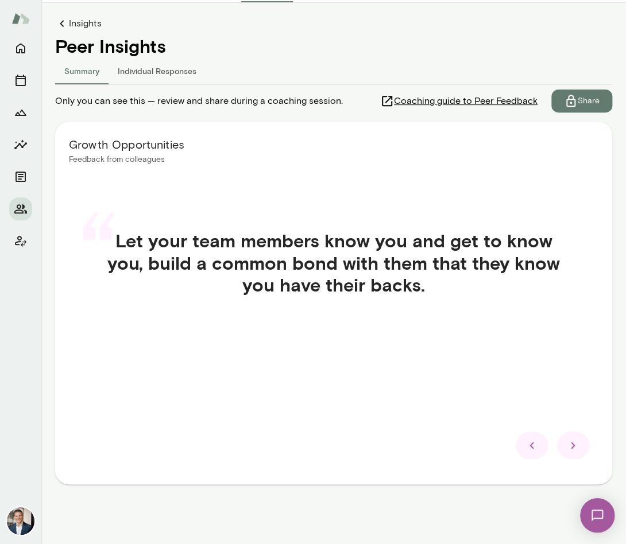
scroll to position [103, 0]
click at [532, 449] on icon at bounding box center [532, 446] width 14 height 14
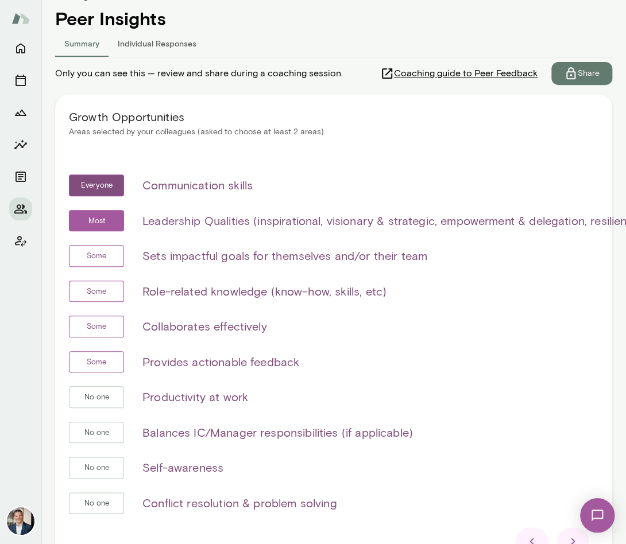
scroll to position [147, 0]
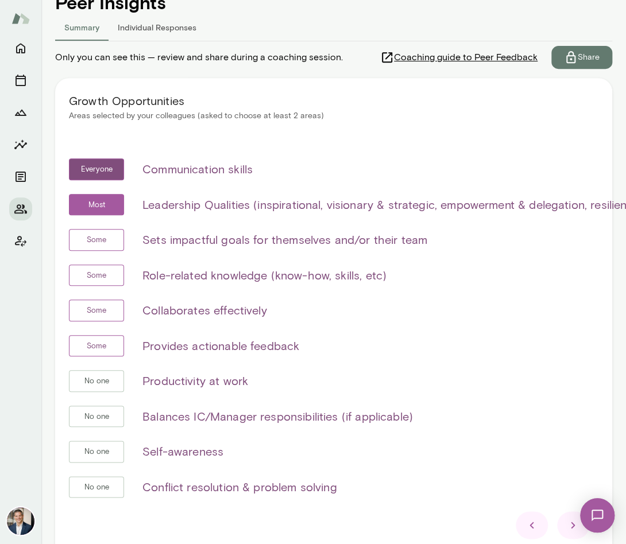
click at [532, 530] on div at bounding box center [531, 525] width 32 height 28
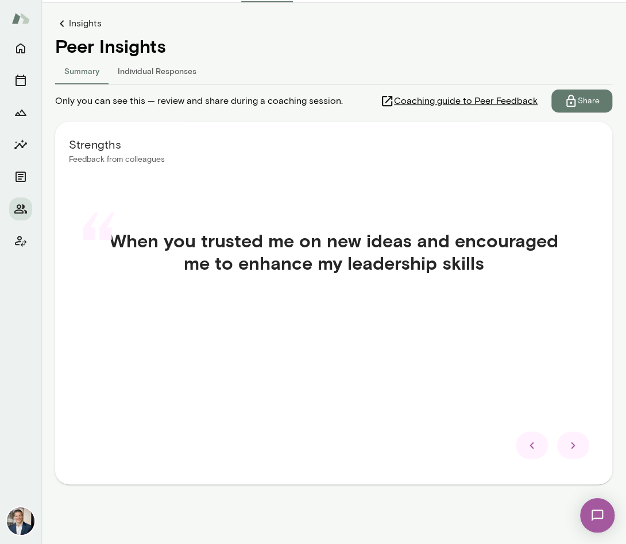
click at [528, 449] on icon at bounding box center [532, 446] width 14 height 14
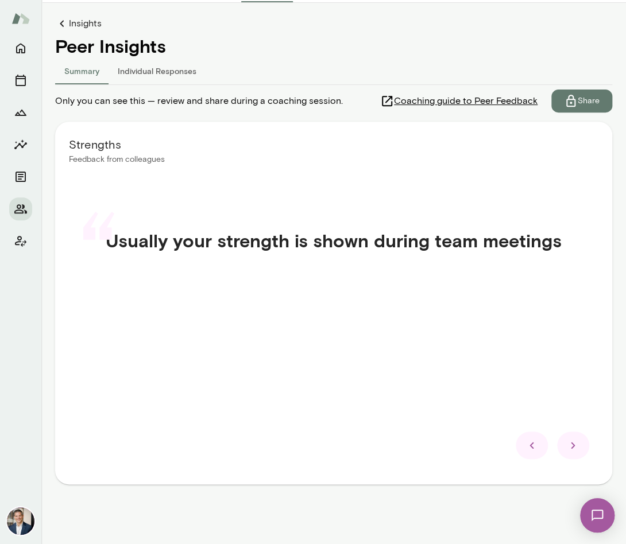
click at [528, 449] on icon at bounding box center [532, 446] width 14 height 14
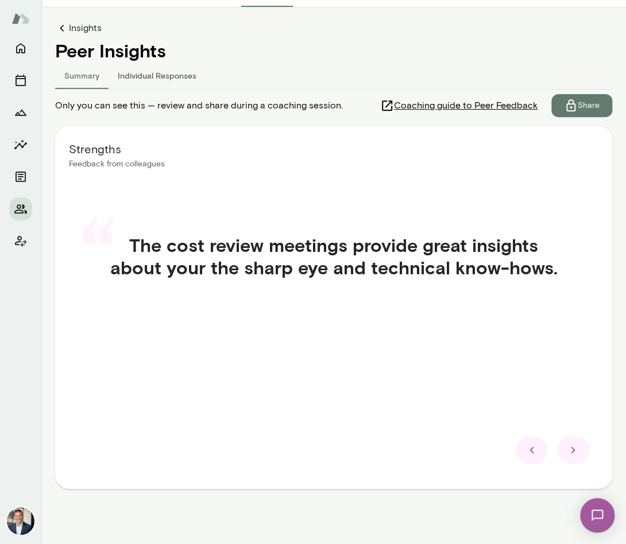
click at [528, 447] on icon at bounding box center [532, 450] width 14 height 14
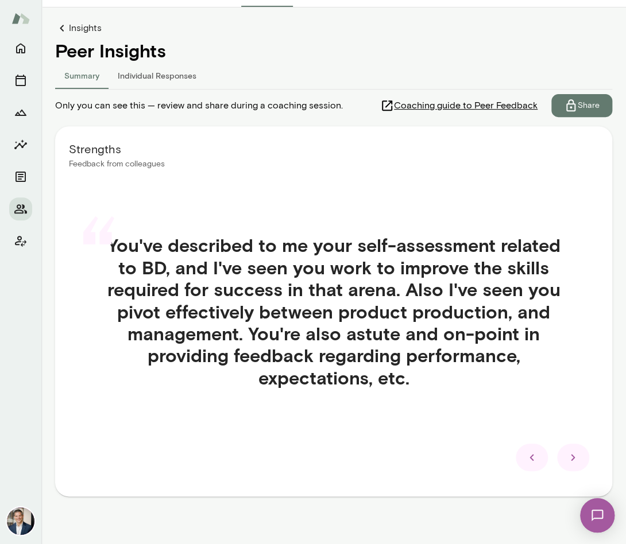
click at [530, 457] on icon at bounding box center [531, 458] width 4 height 6
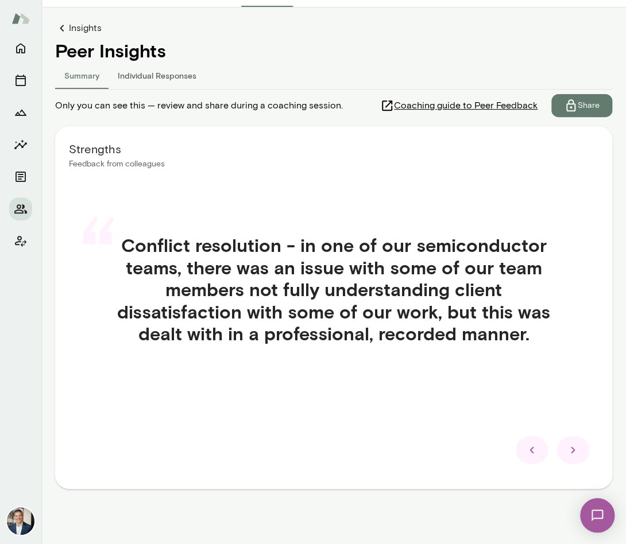
click at [577, 455] on icon at bounding box center [573, 450] width 14 height 14
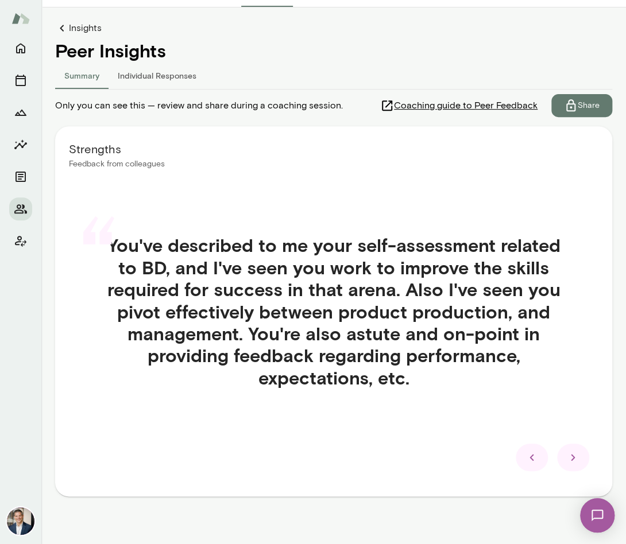
click at [575, 455] on icon at bounding box center [573, 458] width 14 height 14
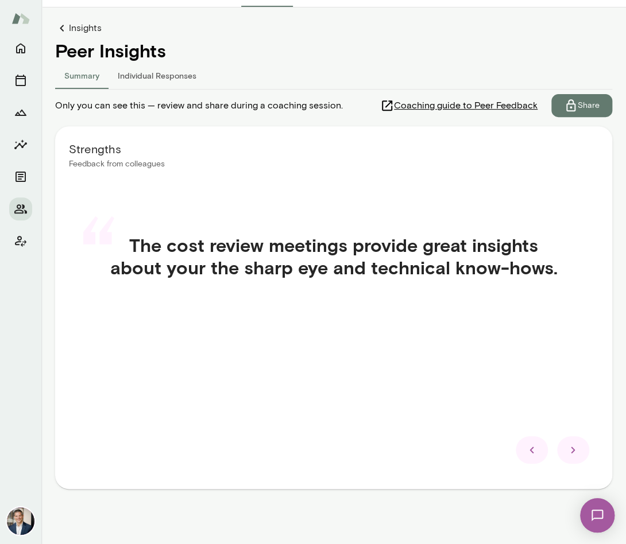
click at [575, 456] on icon at bounding box center [573, 450] width 14 height 14
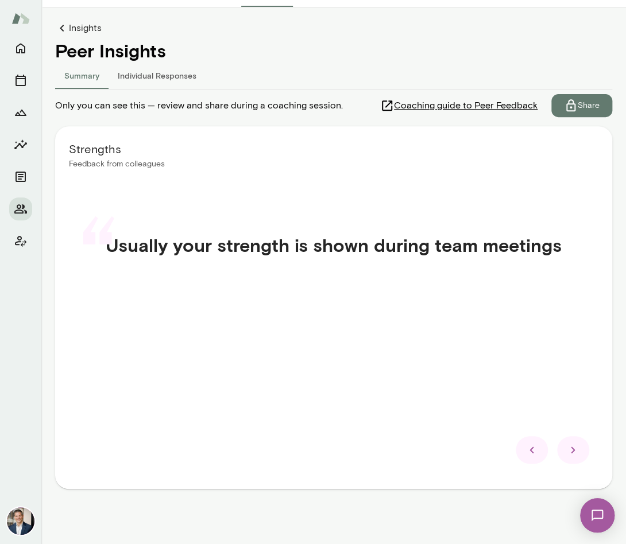
click at [575, 456] on icon at bounding box center [573, 450] width 14 height 14
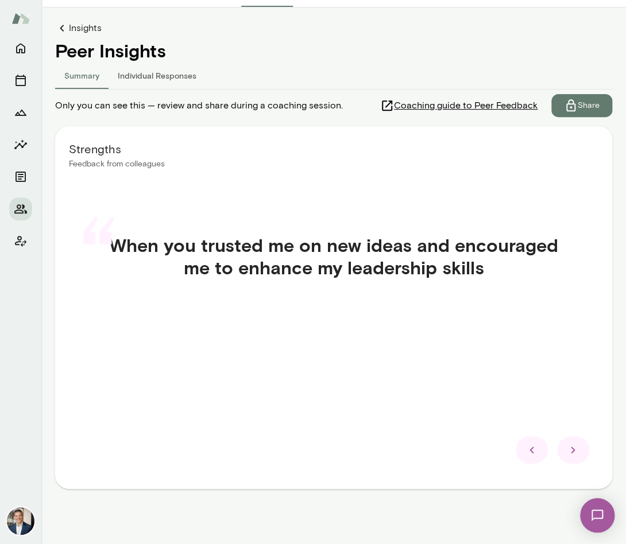
click at [575, 454] on icon at bounding box center [573, 450] width 14 height 14
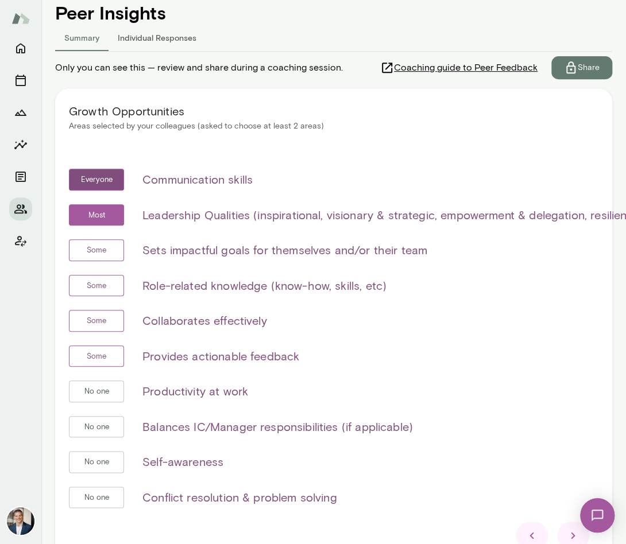
scroll to position [134, 0]
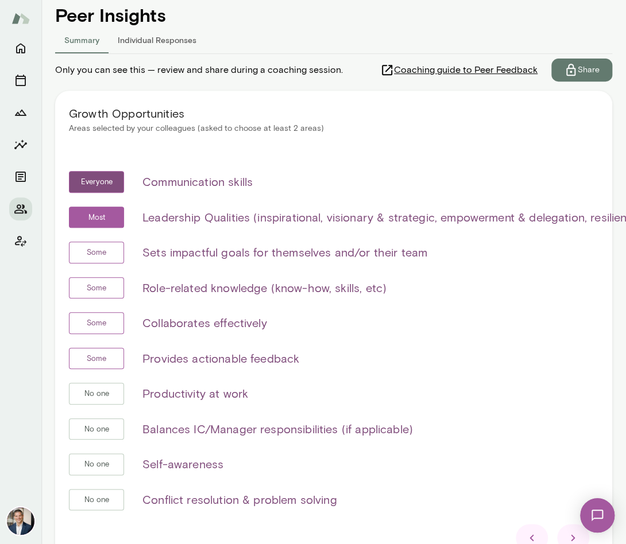
click at [568, 533] on icon at bounding box center [573, 538] width 14 height 14
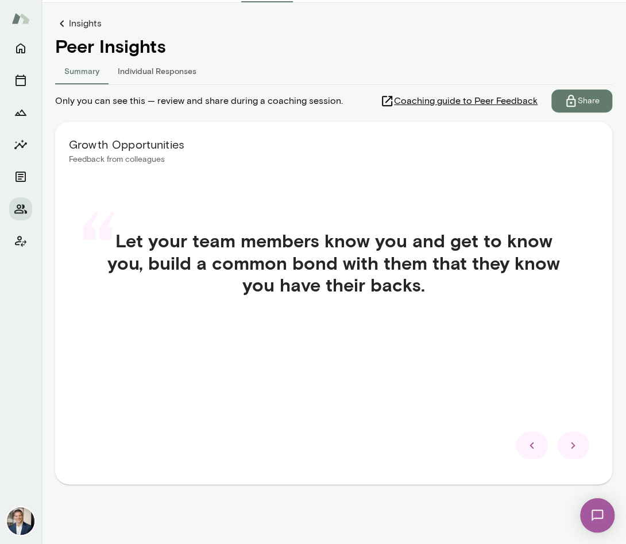
click at [572, 449] on icon at bounding box center [573, 446] width 14 height 14
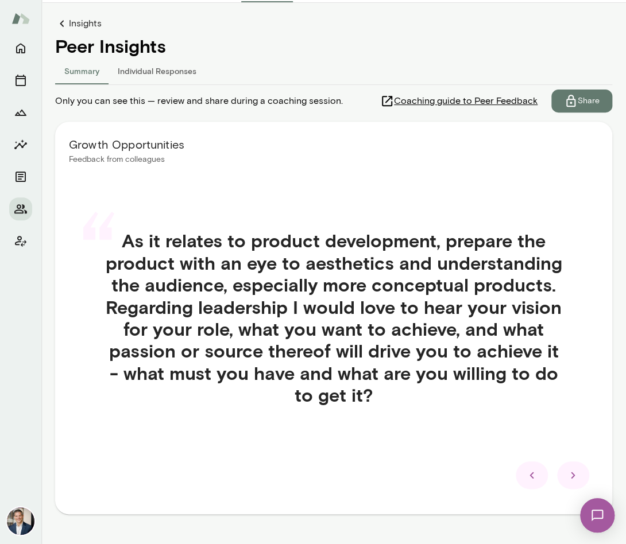
scroll to position [133, 0]
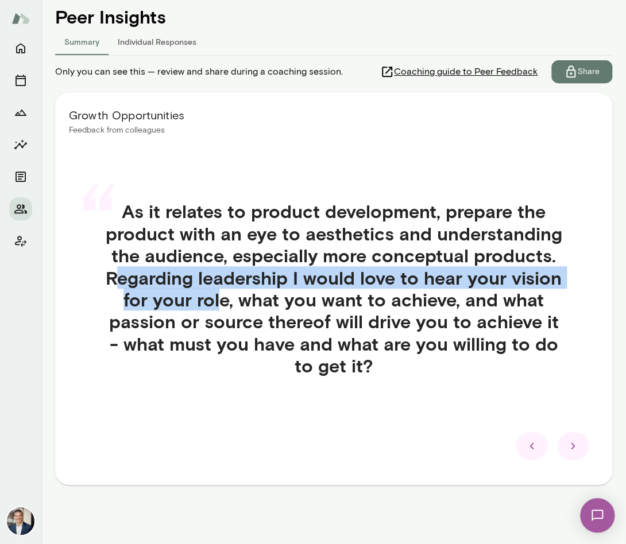
drag, startPoint x: 131, startPoint y: 283, endPoint x: 222, endPoint y: 307, distance: 93.8
click at [222, 307] on h4 "As it relates to product development, prepare the product with an eye to aesthe…" at bounding box center [333, 288] width 514 height 176
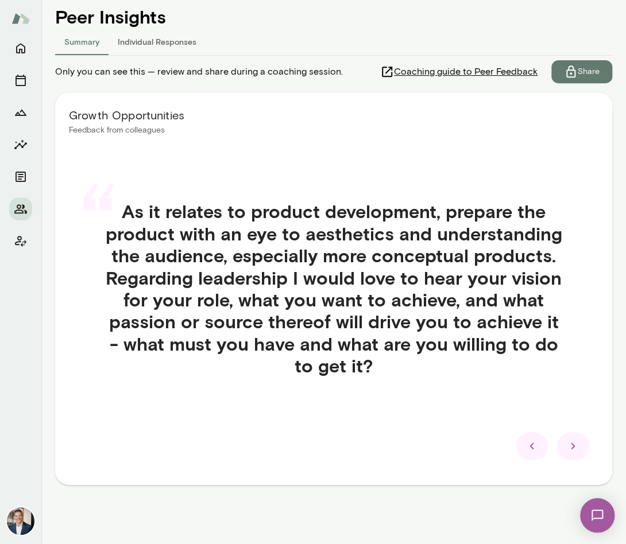
click at [549, 299] on h4 "As it relates to product development, prepare the product with an eye to aesthe…" at bounding box center [333, 288] width 514 height 176
click at [580, 446] on div at bounding box center [573, 446] width 32 height 28
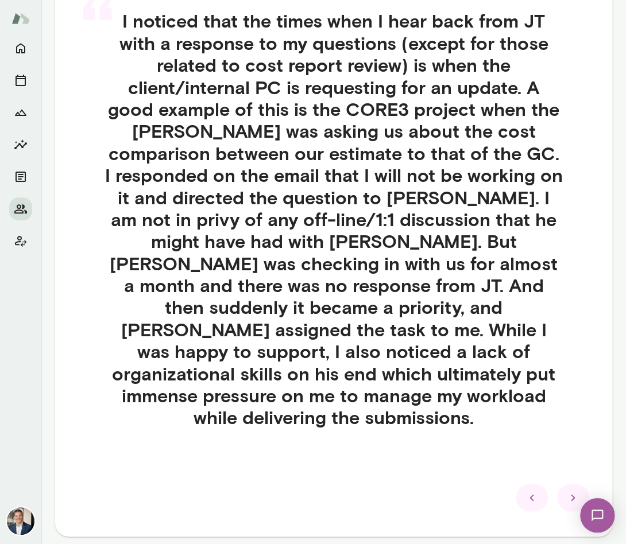
scroll to position [324, 0]
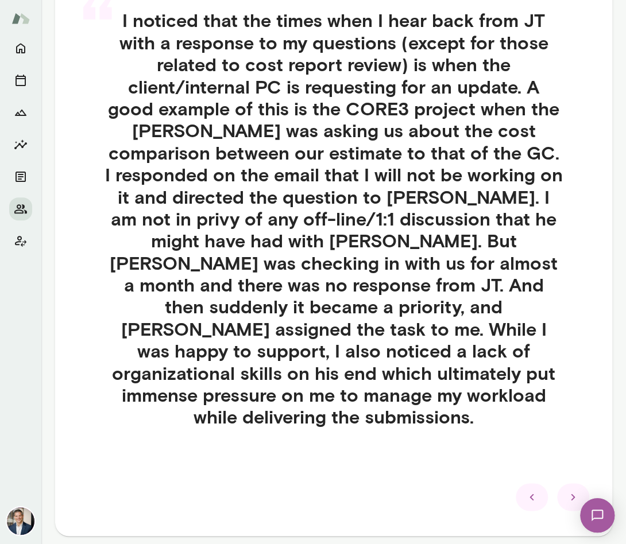
click at [572, 490] on icon at bounding box center [573, 497] width 14 height 14
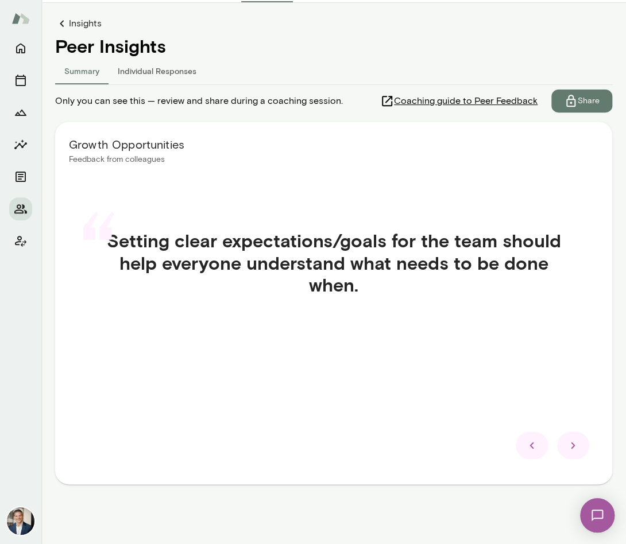
click at [566, 443] on icon at bounding box center [573, 446] width 14 height 14
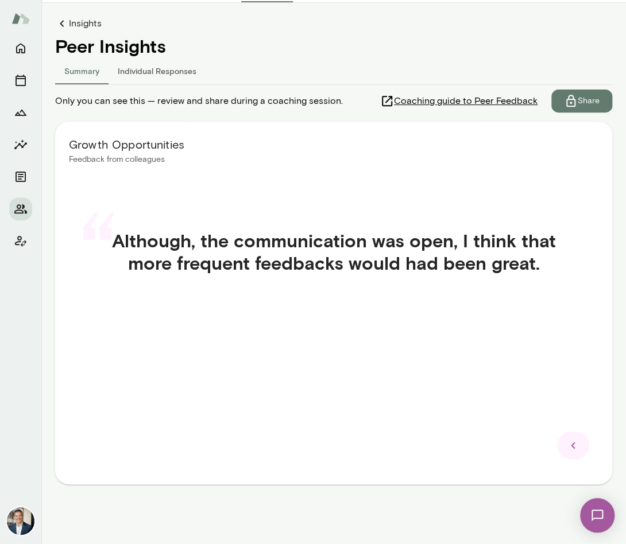
click at [578, 447] on icon at bounding box center [573, 446] width 14 height 14
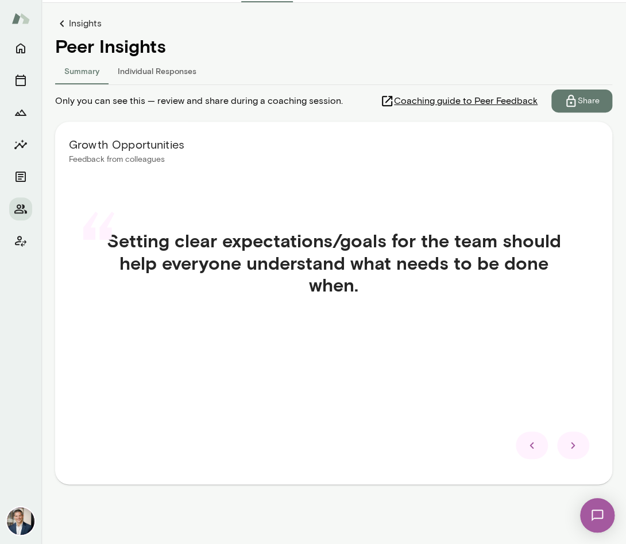
click at [532, 446] on icon at bounding box center [532, 446] width 14 height 14
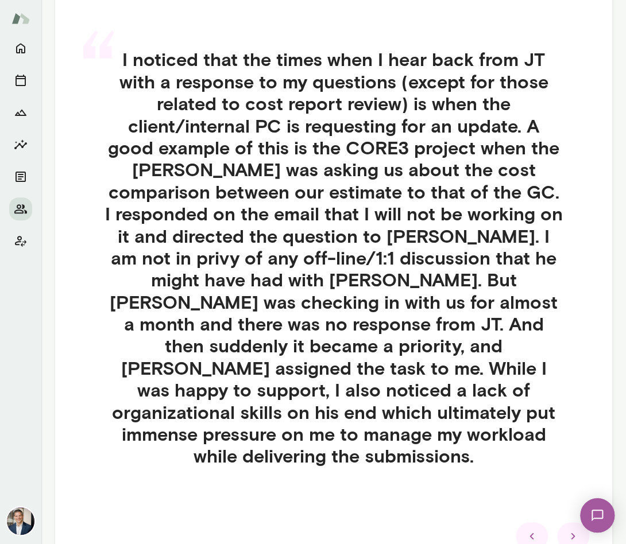
click at [525, 522] on div at bounding box center [531, 536] width 32 height 28
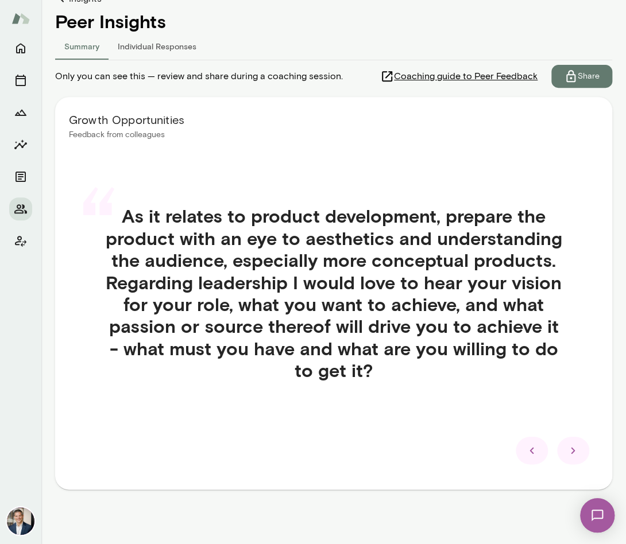
click at [530, 454] on icon at bounding box center [532, 451] width 14 height 14
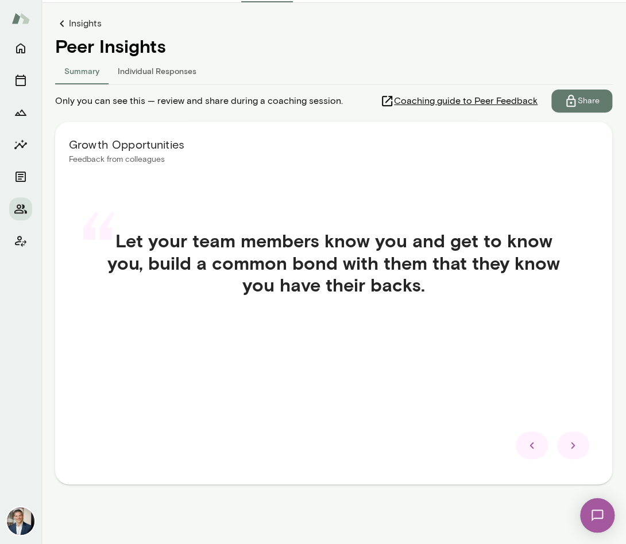
click at [530, 452] on div at bounding box center [531, 446] width 32 height 28
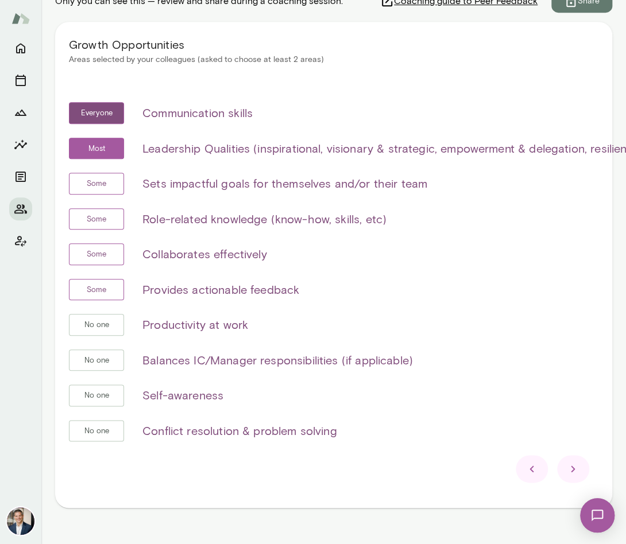
scroll to position [224, 0]
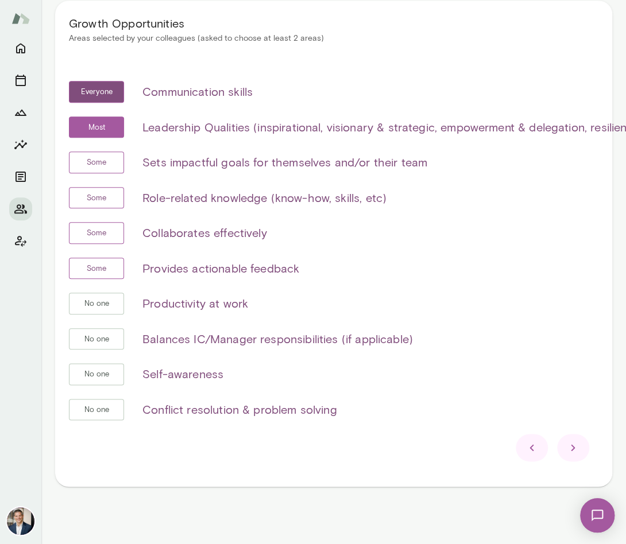
click at [528, 448] on icon at bounding box center [532, 448] width 14 height 14
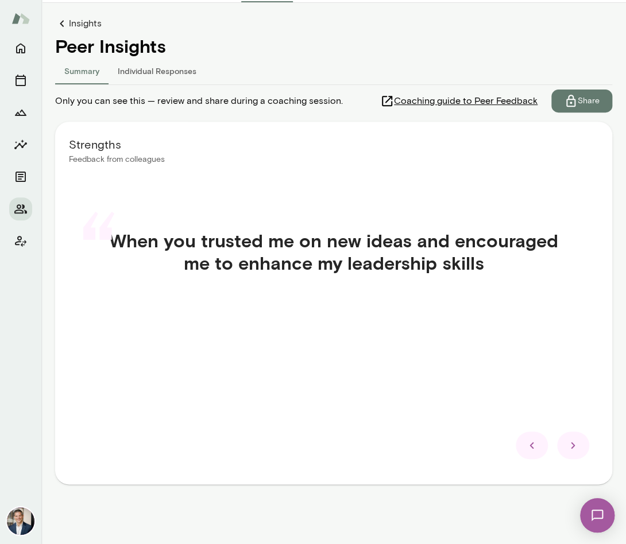
click at [528, 448] on icon at bounding box center [532, 446] width 14 height 14
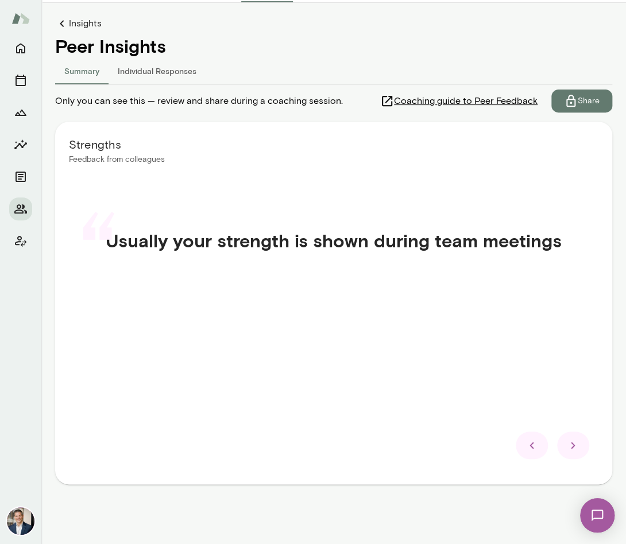
click at [528, 448] on icon at bounding box center [532, 446] width 14 height 14
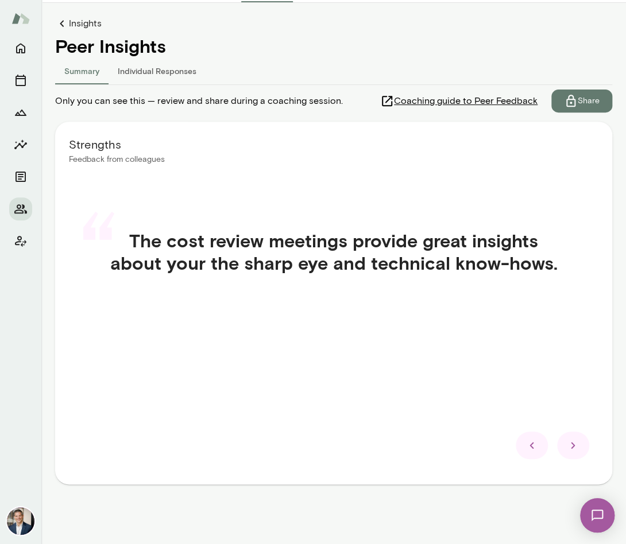
click at [528, 448] on icon at bounding box center [532, 446] width 14 height 14
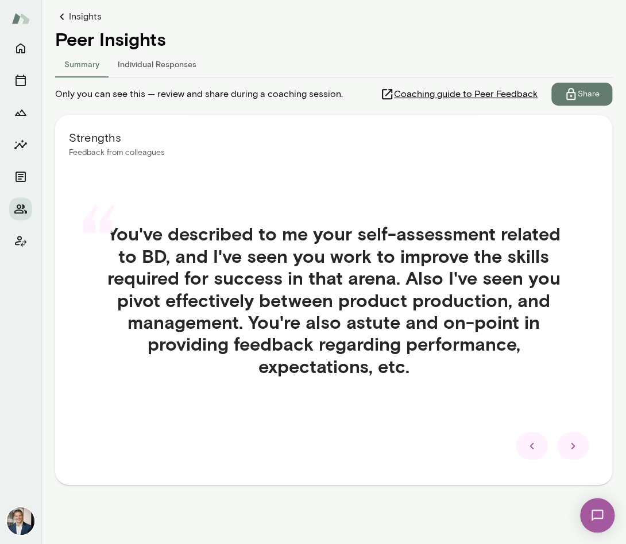
click at [528, 448] on icon at bounding box center [532, 446] width 14 height 14
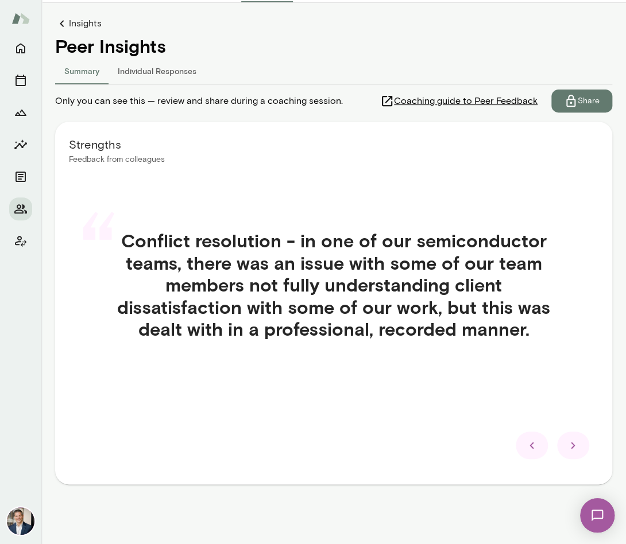
click at [528, 448] on icon at bounding box center [532, 446] width 14 height 14
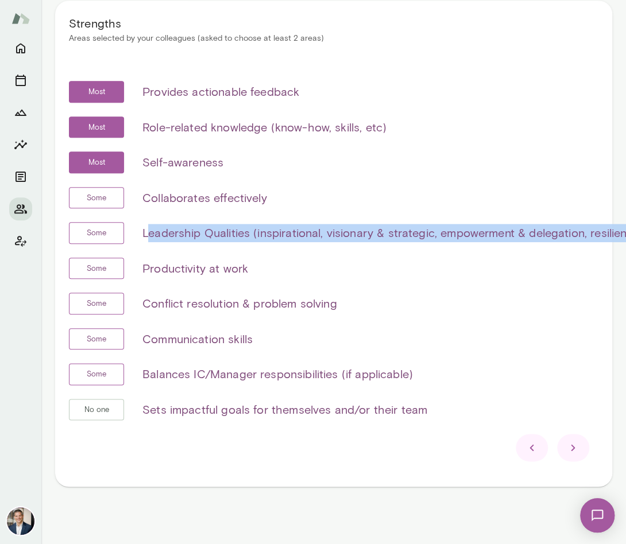
drag, startPoint x: 297, startPoint y: 240, endPoint x: 342, endPoint y: 245, distance: 44.5
click at [341, 242] on div "Most Provides actionable feedback Most Role-related knowledge (know-how, skills…" at bounding box center [333, 257] width 529 height 353
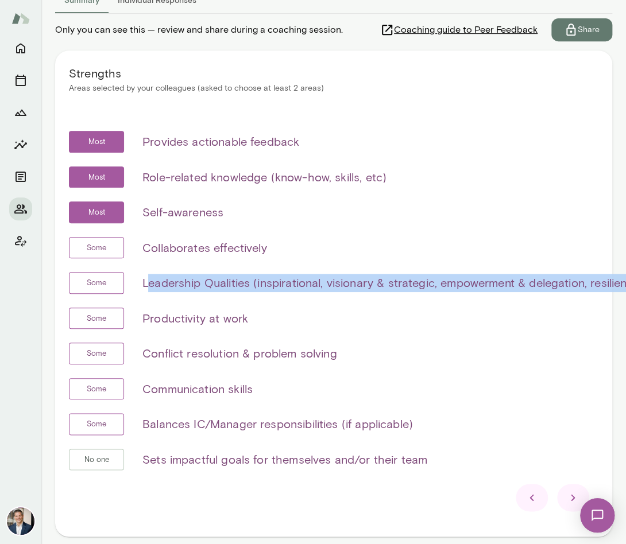
scroll to position [163, 0]
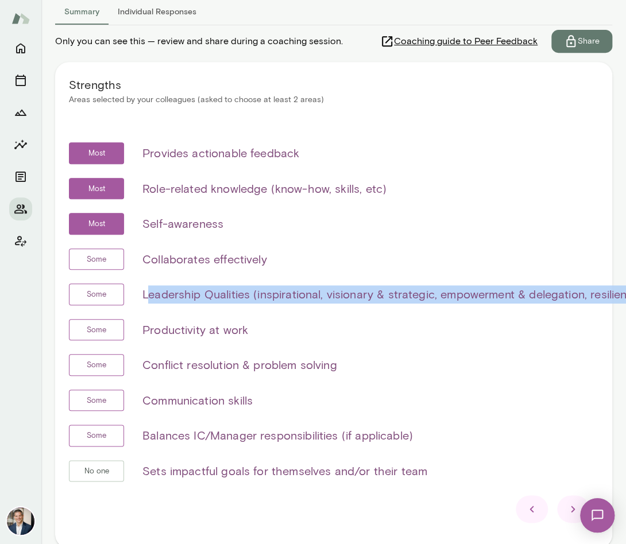
click at [513, 297] on h6 "Leadership Qualities (inspirational, visionary & strategic, empowerment & deleg…" at bounding box center [392, 294] width 501 height 18
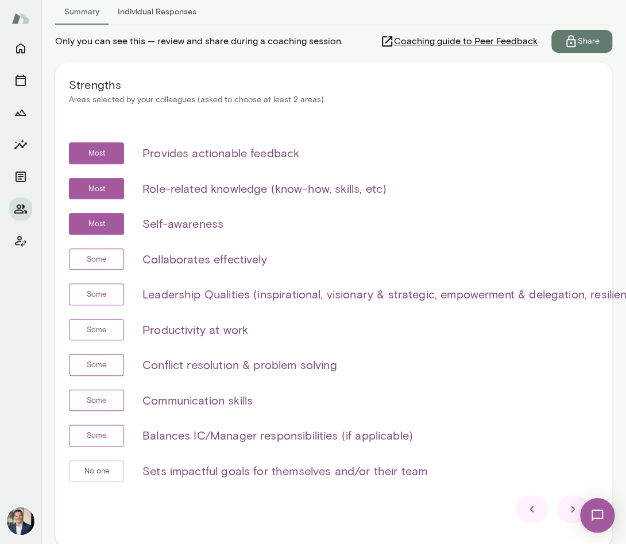
click at [537, 295] on h6 "Leadership Qualities (inspirational, visionary & strategic, empowerment & deleg…" at bounding box center [392, 294] width 501 height 18
drag, startPoint x: 143, startPoint y: 151, endPoint x: 370, endPoint y: 158, distance: 227.4
click at [370, 158] on div "Most Provides actionable feedback" at bounding box center [356, 153] width 575 height 22
click at [484, 320] on div "Some Productivity at work" at bounding box center [356, 330] width 575 height 22
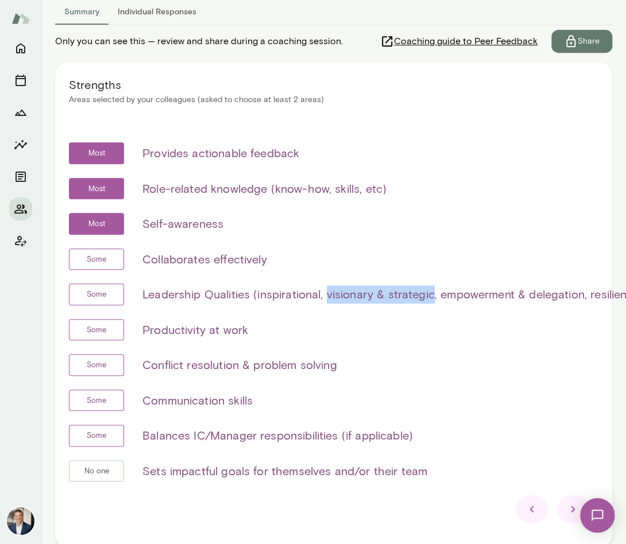
drag, startPoint x: 325, startPoint y: 294, endPoint x: 452, endPoint y: 321, distance: 130.4
click at [430, 294] on h6 "Leadership Qualities (inspirational, visionary & strategic, empowerment & deleg…" at bounding box center [392, 294] width 501 height 18
click at [296, 290] on h6 "Leadership Qualities (inspirational, visionary & strategic, empowerment & deleg…" at bounding box center [392, 294] width 501 height 18
click at [377, 327] on div "Some Productivity at work" at bounding box center [356, 330] width 575 height 22
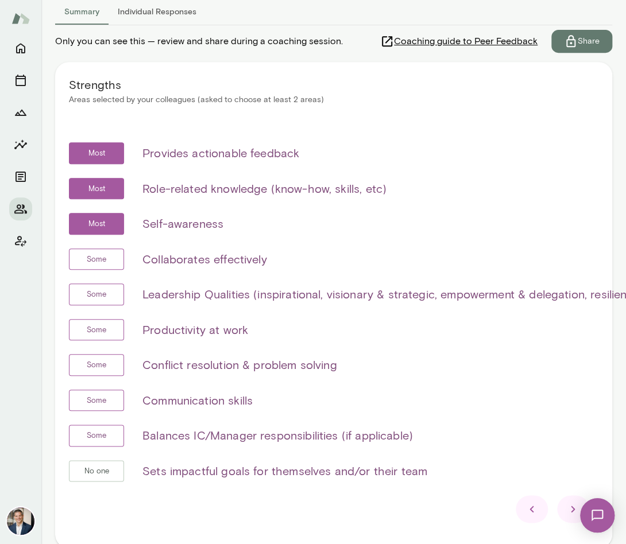
click at [563, 500] on div at bounding box center [573, 509] width 32 height 28
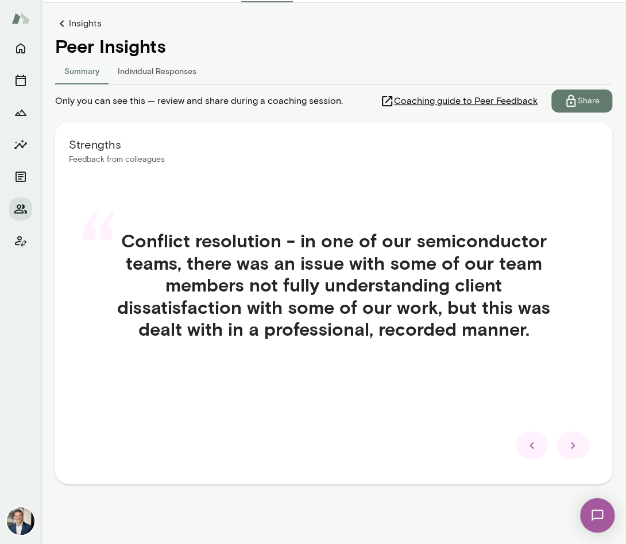
scroll to position [103, 0]
click at [563, 501] on div "Insights Peer Insights Summary Individual Responses Only you can see this — rev…" at bounding box center [333, 274] width 557 height 514
click at [572, 453] on div at bounding box center [573, 446] width 32 height 28
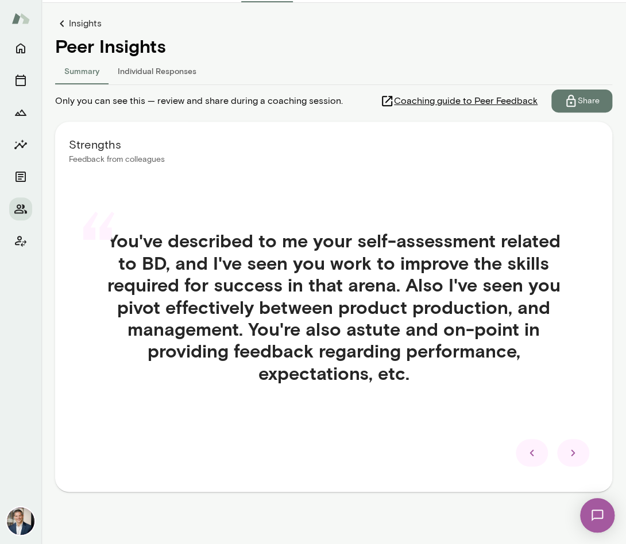
click at [571, 453] on icon at bounding box center [573, 453] width 14 height 14
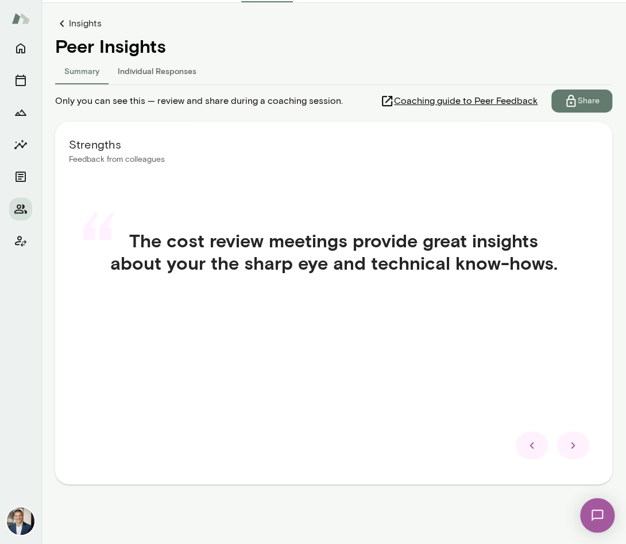
click at [571, 453] on div at bounding box center [573, 446] width 32 height 28
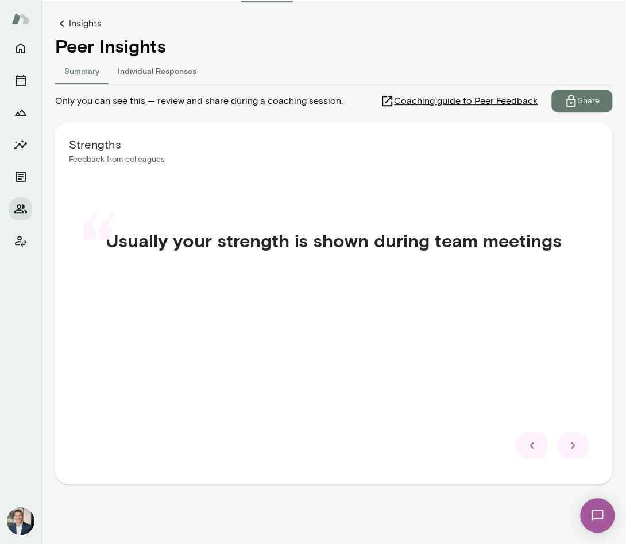
click at [571, 453] on div at bounding box center [573, 446] width 32 height 28
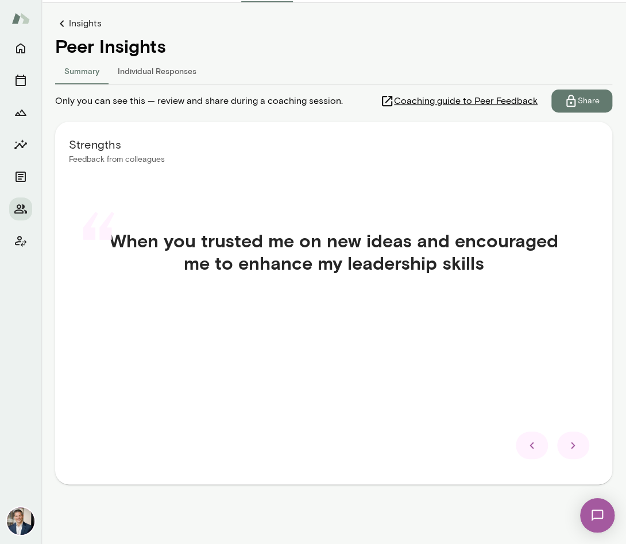
click at [571, 453] on div at bounding box center [573, 446] width 32 height 28
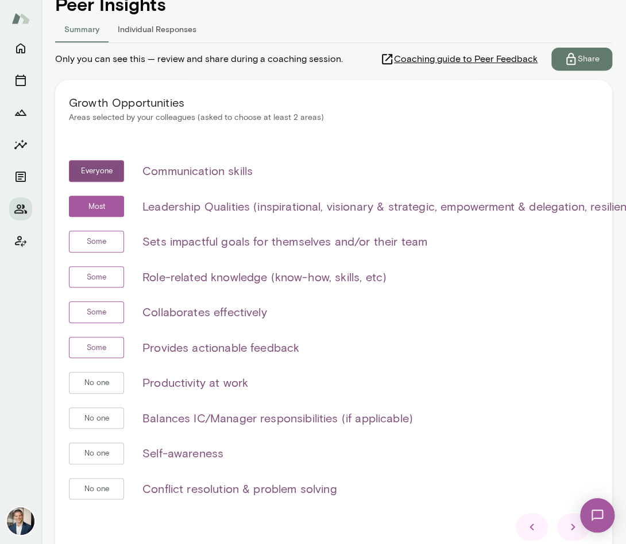
scroll to position [156, 0]
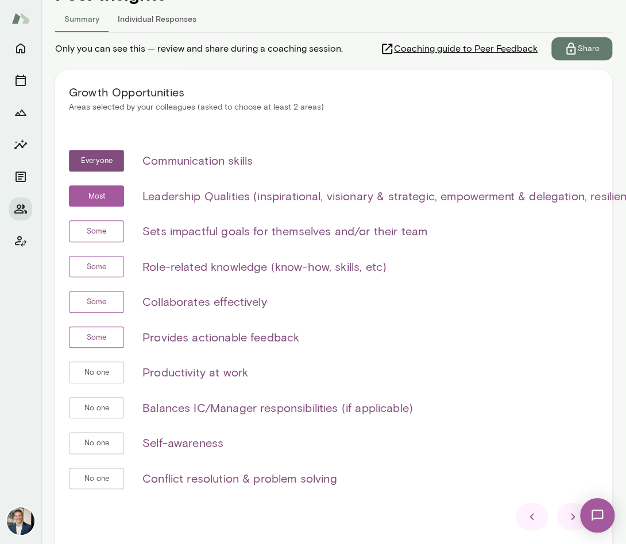
click at [566, 510] on icon at bounding box center [573, 517] width 14 height 14
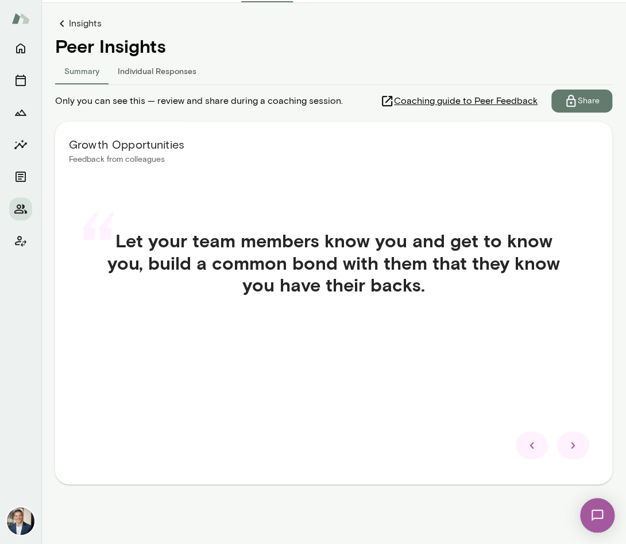
scroll to position [103, 0]
click at [572, 447] on icon at bounding box center [573, 446] width 4 height 6
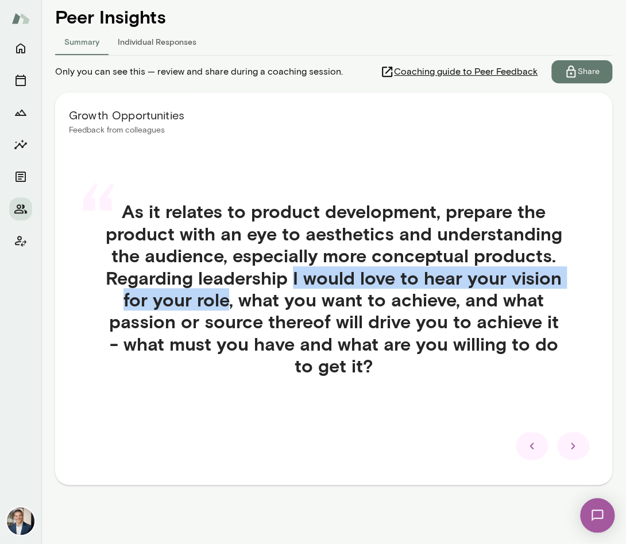
drag, startPoint x: 291, startPoint y: 280, endPoint x: 227, endPoint y: 305, distance: 68.8
click at [227, 305] on h4 "As it relates to product development, prepare the product with an eye to aesthe…" at bounding box center [333, 288] width 514 height 176
click at [533, 451] on icon at bounding box center [532, 446] width 14 height 14
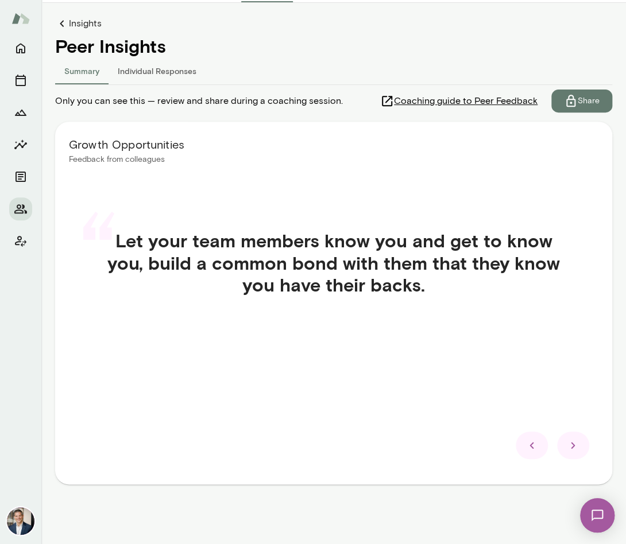
click at [533, 450] on icon at bounding box center [532, 446] width 14 height 14
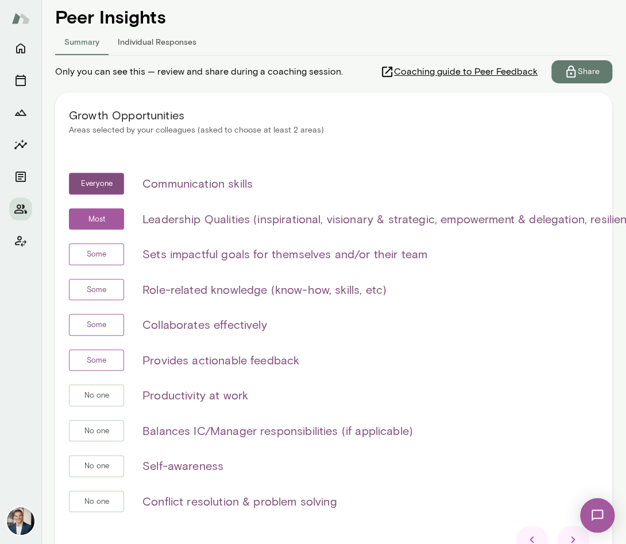
click at [288, 253] on h6 "Sets impactful goals for themselves and/or their team" at bounding box center [284, 254] width 285 height 18
click at [460, 318] on div "Some Collaborates effectively" at bounding box center [356, 325] width 575 height 22
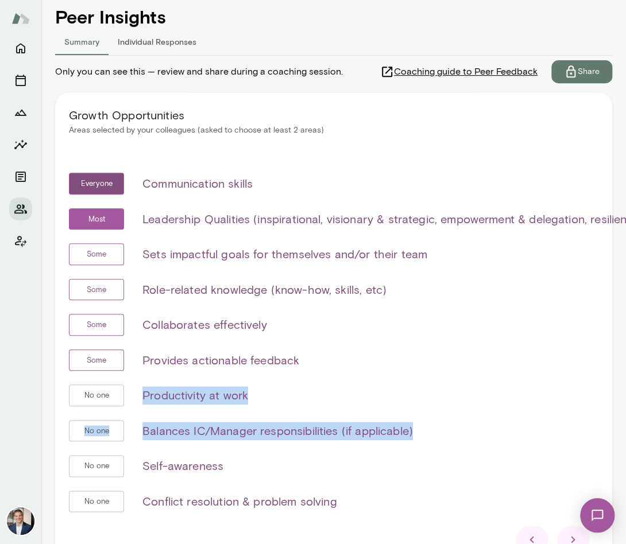
drag, startPoint x: 184, startPoint y: 400, endPoint x: 422, endPoint y: 424, distance: 238.9
click at [422, 424] on div "Everyone Communication skills Most Leadership Qualities (inspirational, visiona…" at bounding box center [333, 349] width 529 height 353
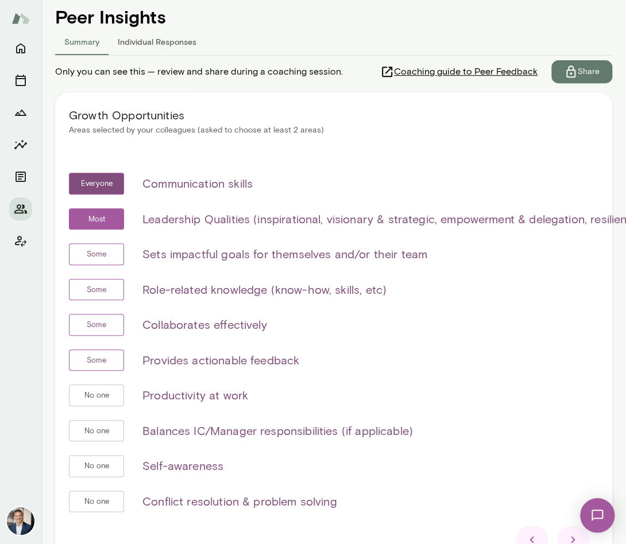
click at [282, 406] on div "Everyone Communication skills Most Leadership Qualities (inspirational, visiona…" at bounding box center [333, 349] width 529 height 353
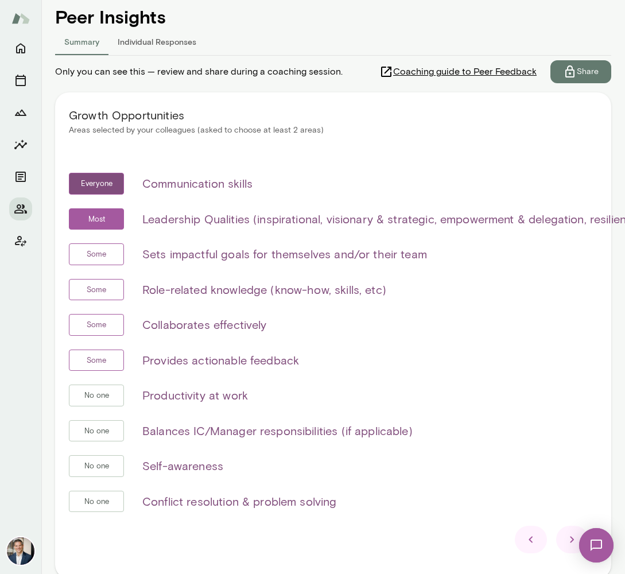
scroll to position [132, 0]
click at [20, 211] on icon "Members" at bounding box center [21, 209] width 14 height 14
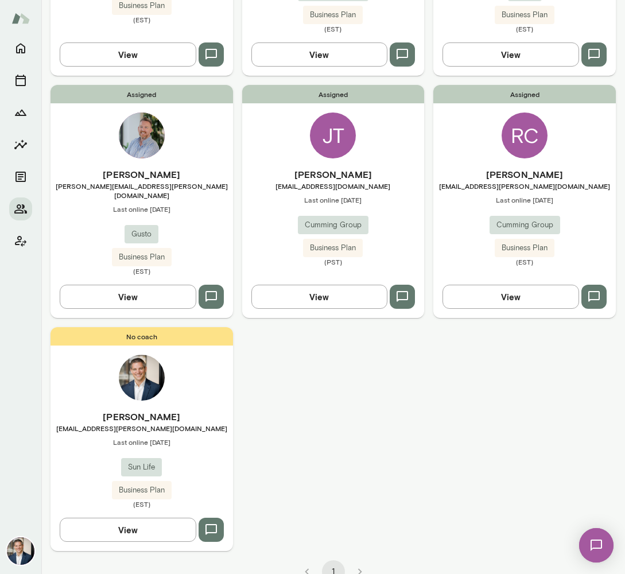
scroll to position [199, 0]
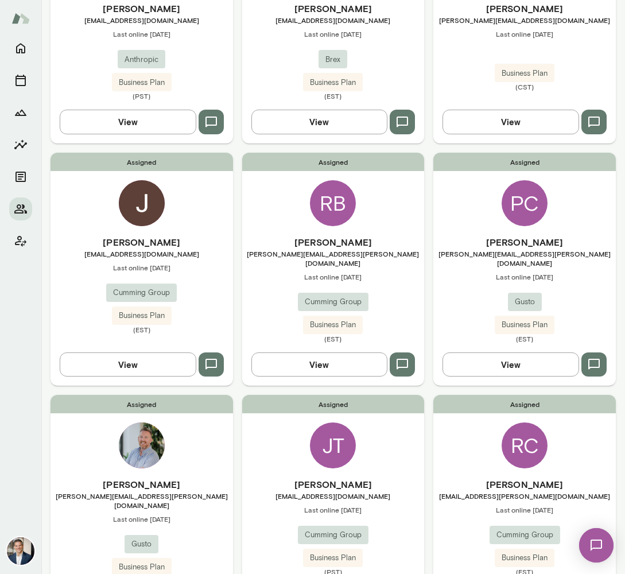
click at [337, 435] on div "JT" at bounding box center [333, 445] width 46 height 46
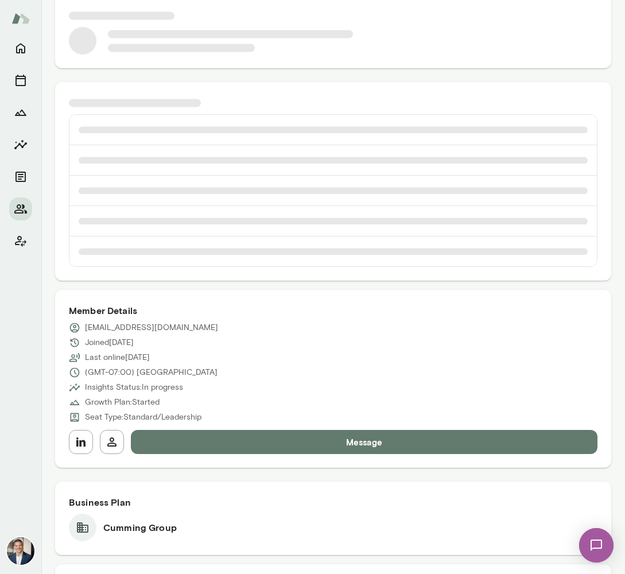
scroll to position [192, 0]
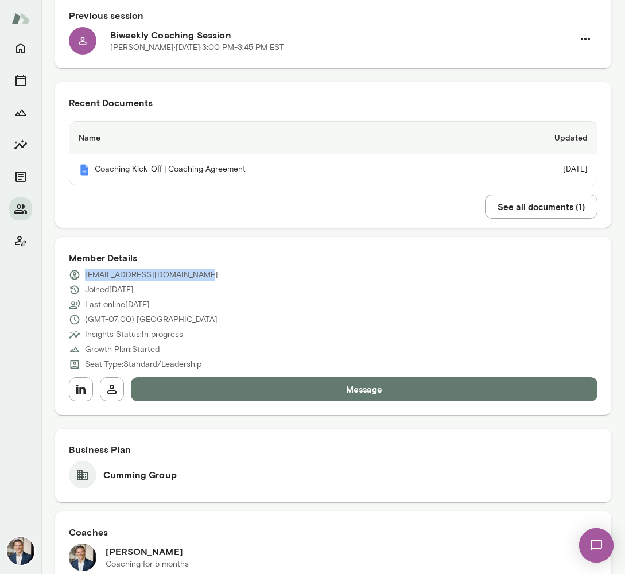
drag, startPoint x: 207, startPoint y: 272, endPoint x: 71, endPoint y: 277, distance: 136.1
click at [72, 276] on div "[EMAIL_ADDRESS][DOMAIN_NAME]" at bounding box center [333, 274] width 529 height 11
copy p "[EMAIL_ADDRESS][DOMAIN_NAME]"
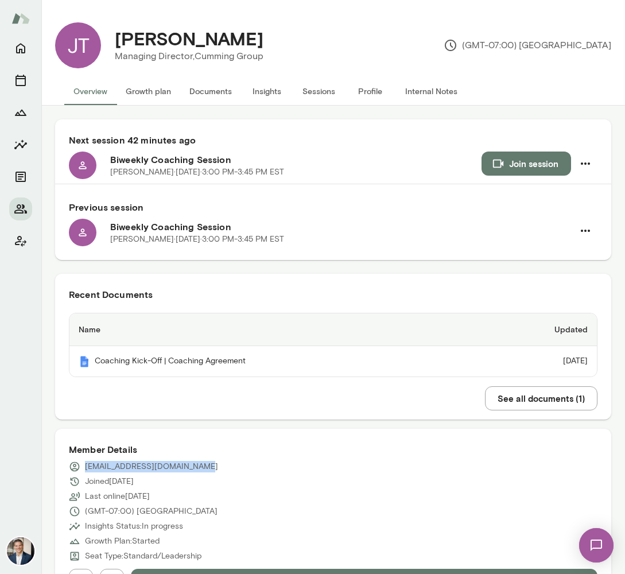
scroll to position [0, 0]
click at [269, 91] on button "Insights" at bounding box center [267, 92] width 52 height 28
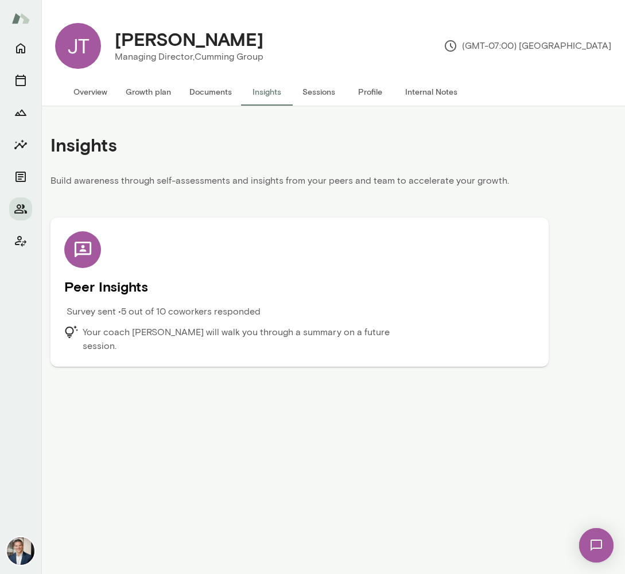
click at [269, 255] on div "Peer Insights Survey sent • 5 out of 10 coworkers responded Your coach [PERSON_…" at bounding box center [299, 292] width 471 height 122
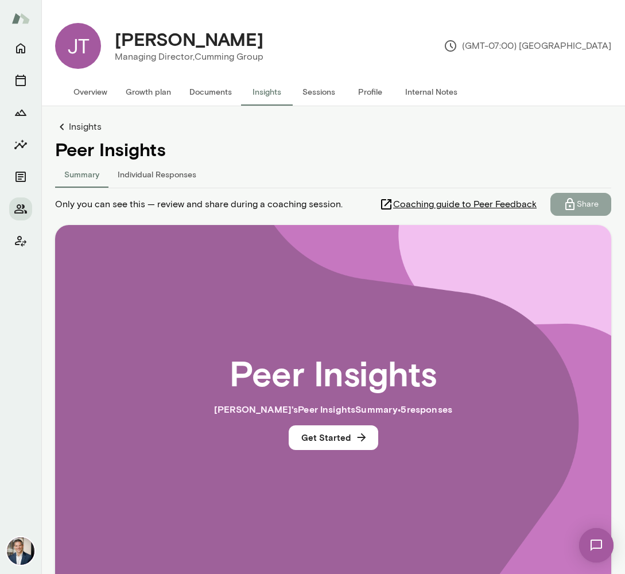
click at [572, 202] on icon "button" at bounding box center [570, 204] width 14 height 14
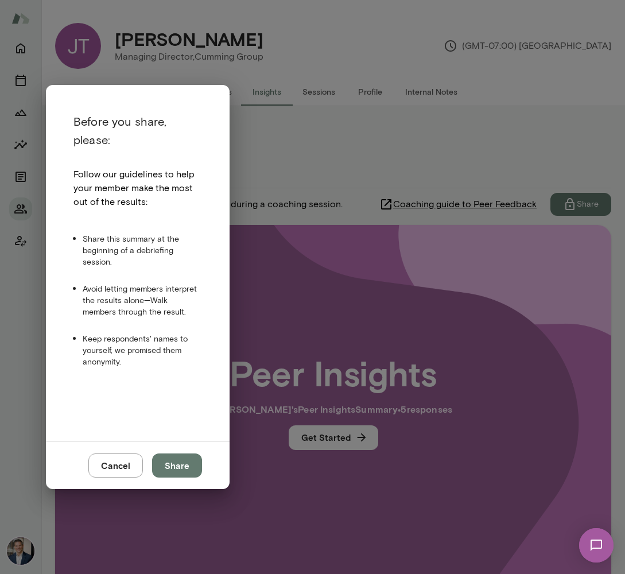
click at [179, 471] on button "Share" at bounding box center [177, 465] width 50 height 24
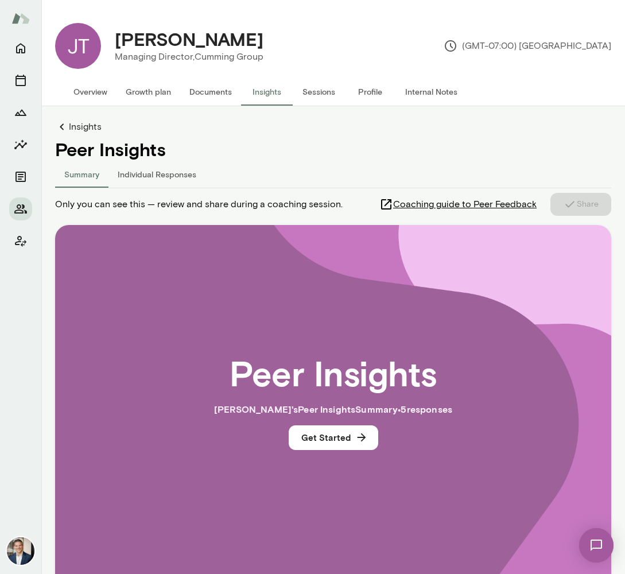
scroll to position [73, 0]
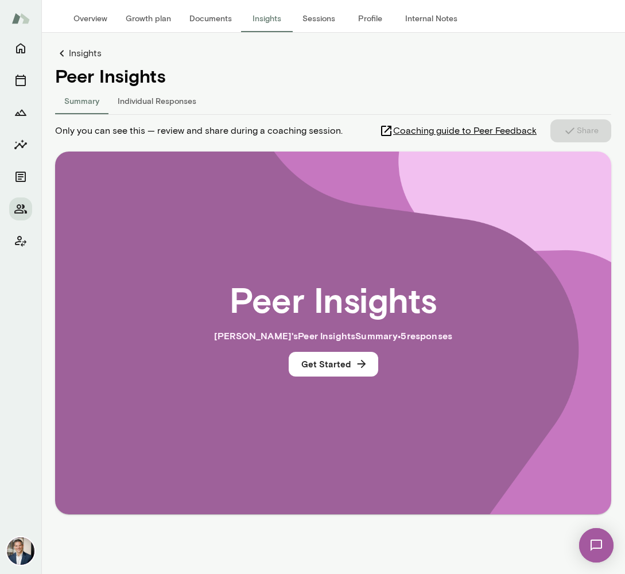
click at [82, 51] on link "Insights" at bounding box center [333, 53] width 556 height 14
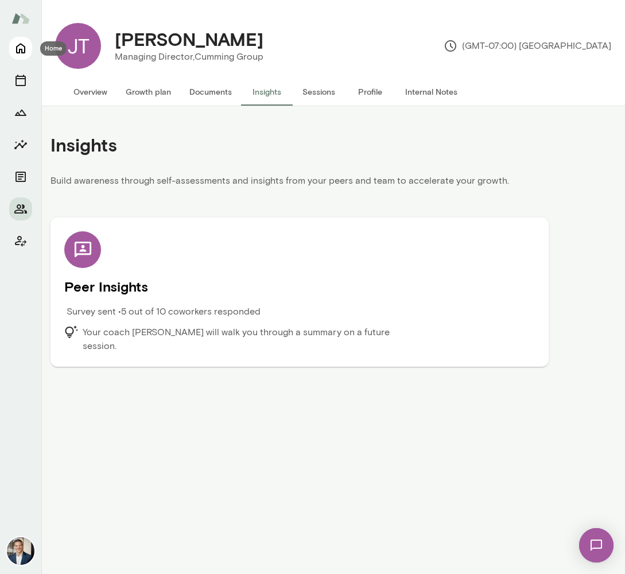
click at [20, 44] on icon "Home" at bounding box center [20, 49] width 9 height 10
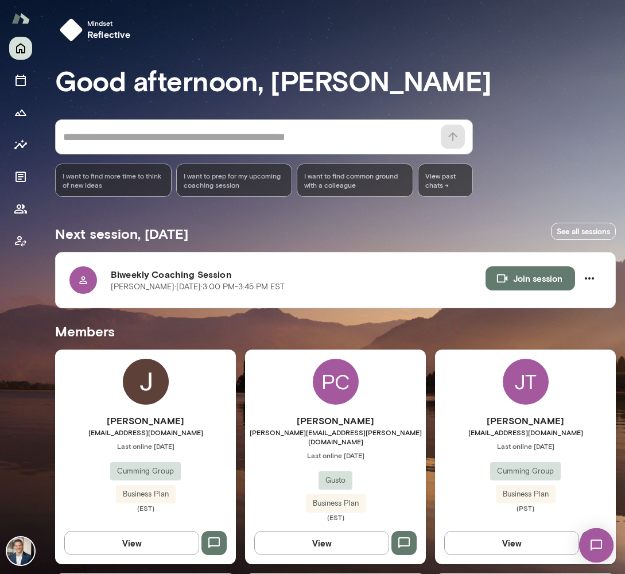
scroll to position [1, 0]
